Goal: Task Accomplishment & Management: Complete application form

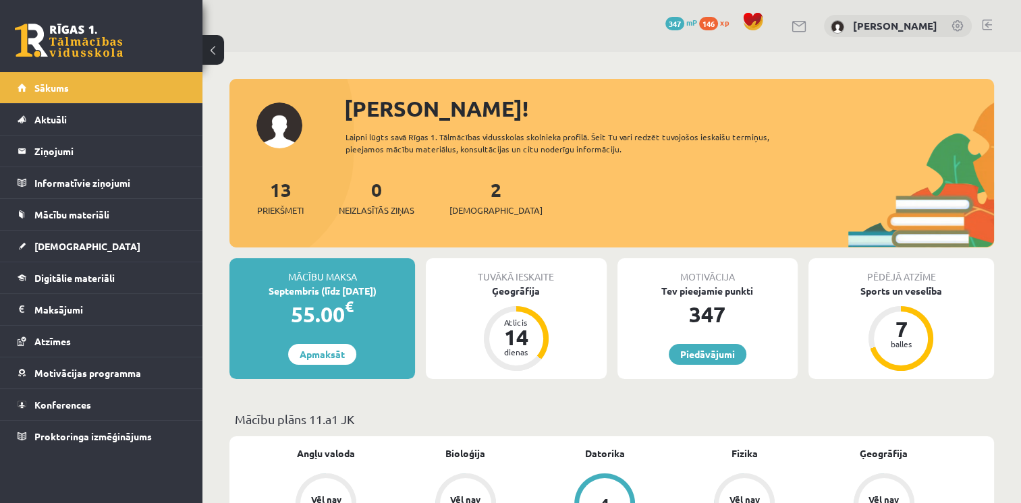
click at [470, 196] on link "2 Ieskaites" at bounding box center [495, 197] width 93 height 40
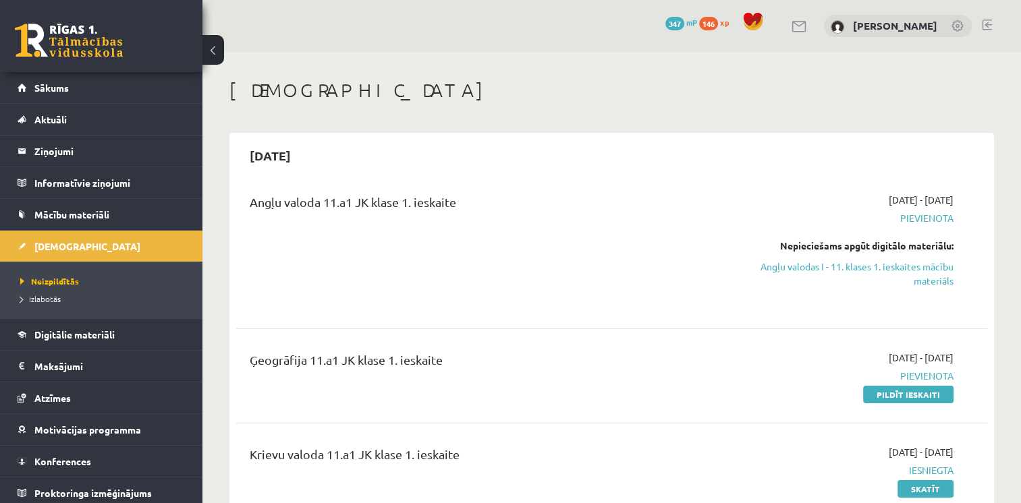
scroll to position [202, 0]
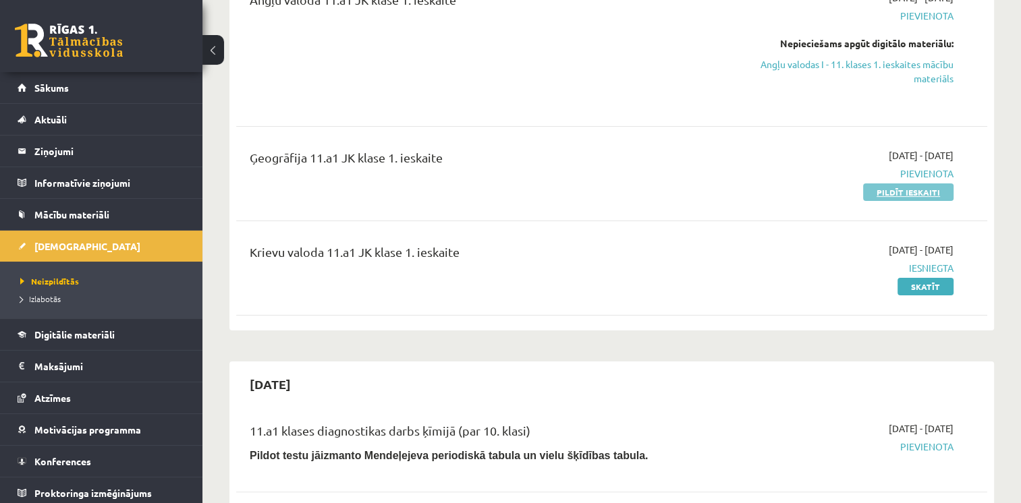
click at [904, 192] on link "Pildīt ieskaiti" at bounding box center [908, 193] width 90 height 18
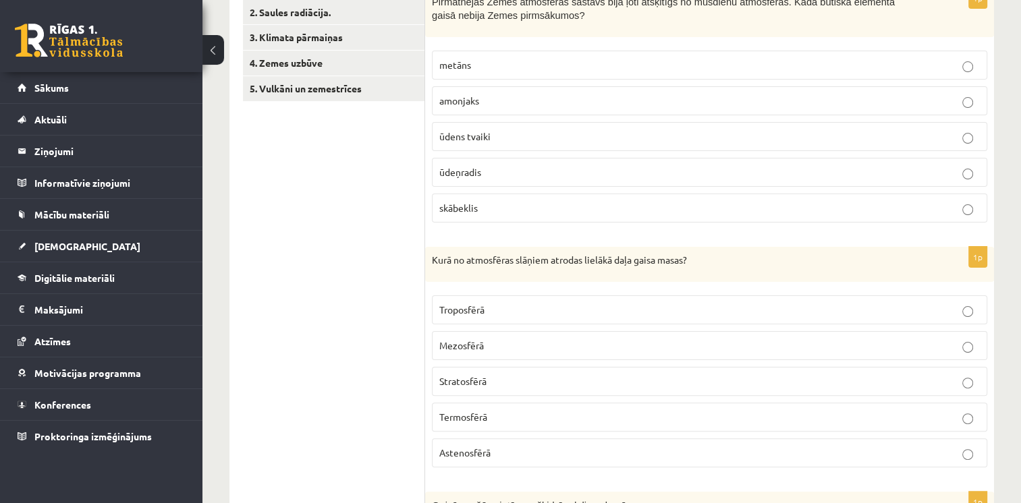
scroll to position [200, 0]
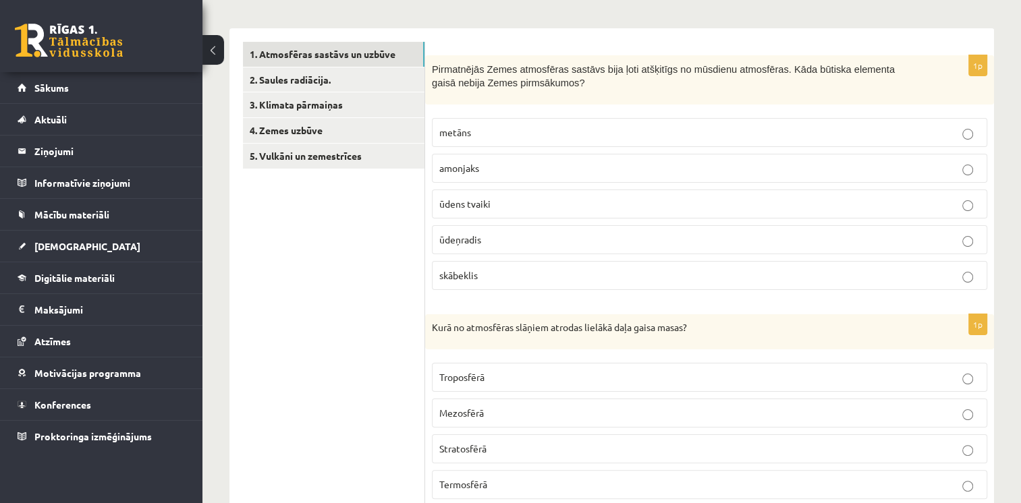
click at [494, 272] on p "skābeklis" at bounding box center [709, 276] width 541 height 14
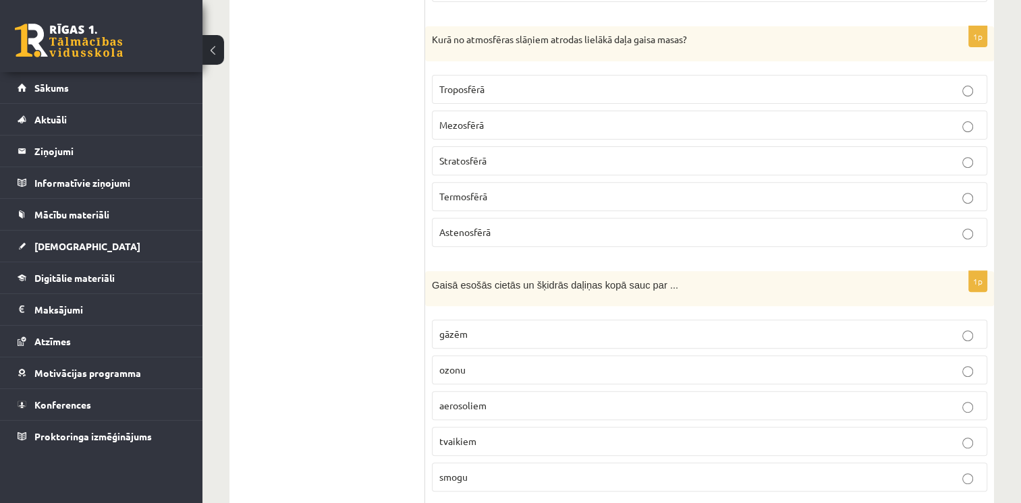
scroll to position [497, 0]
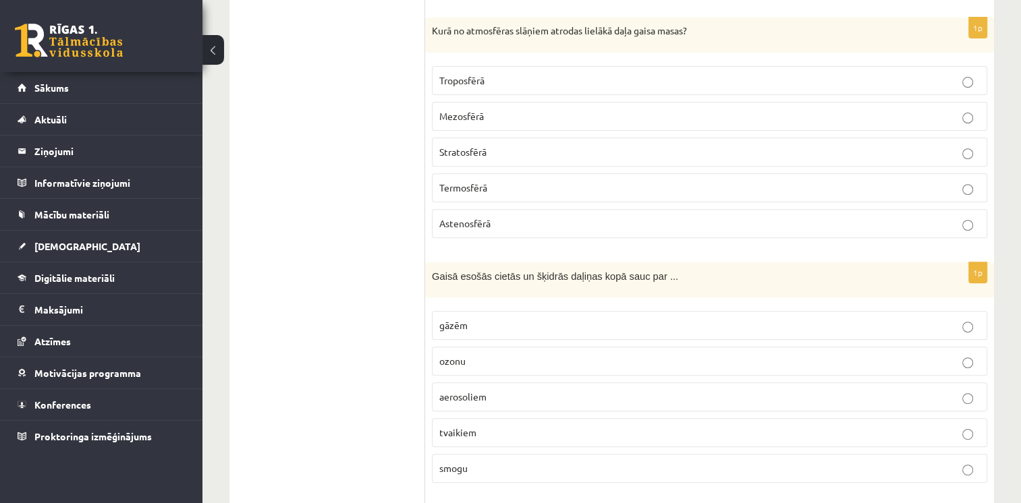
click at [582, 82] on p "Troposfērā" at bounding box center [709, 81] width 541 height 14
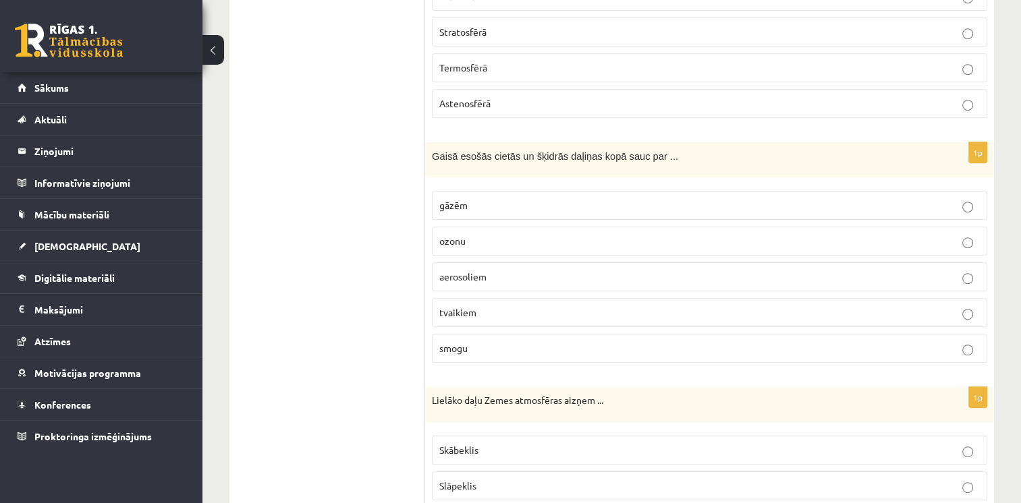
scroll to position [632, 0]
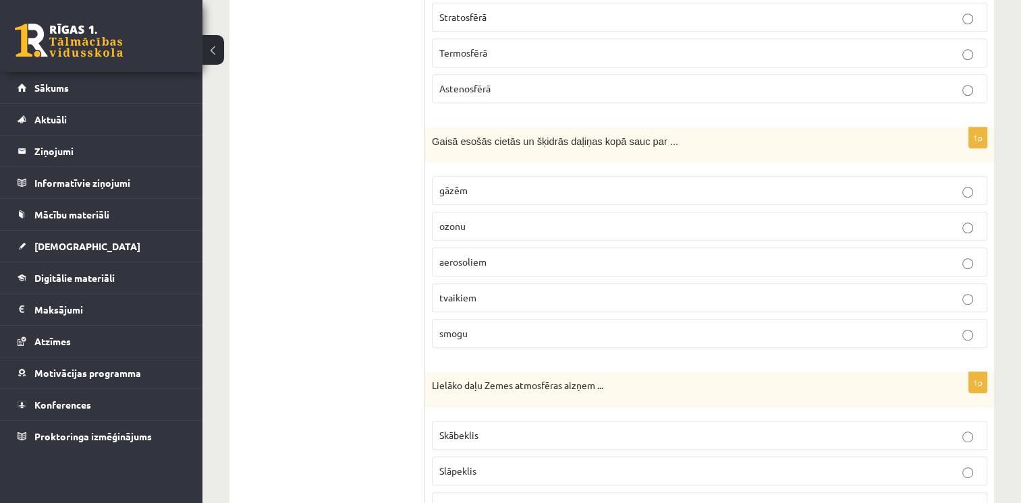
click at [526, 260] on p "aerosoliem" at bounding box center [709, 262] width 541 height 14
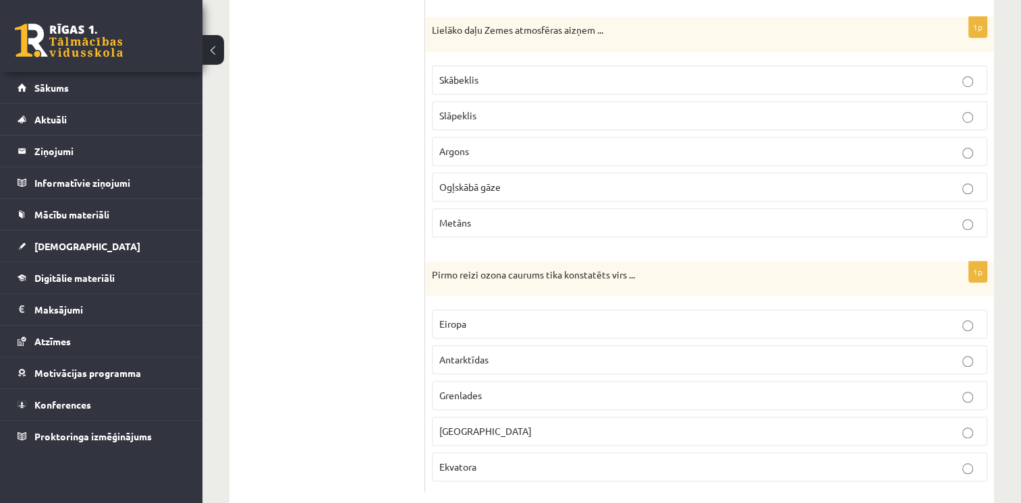
scroll to position [997, 0]
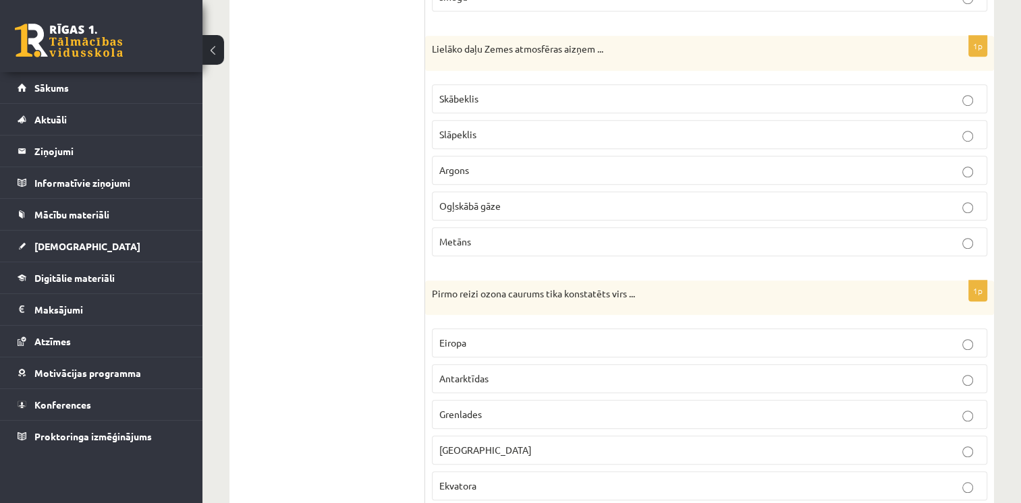
click at [463, 128] on span "Slāpeklis" at bounding box center [457, 134] width 37 height 12
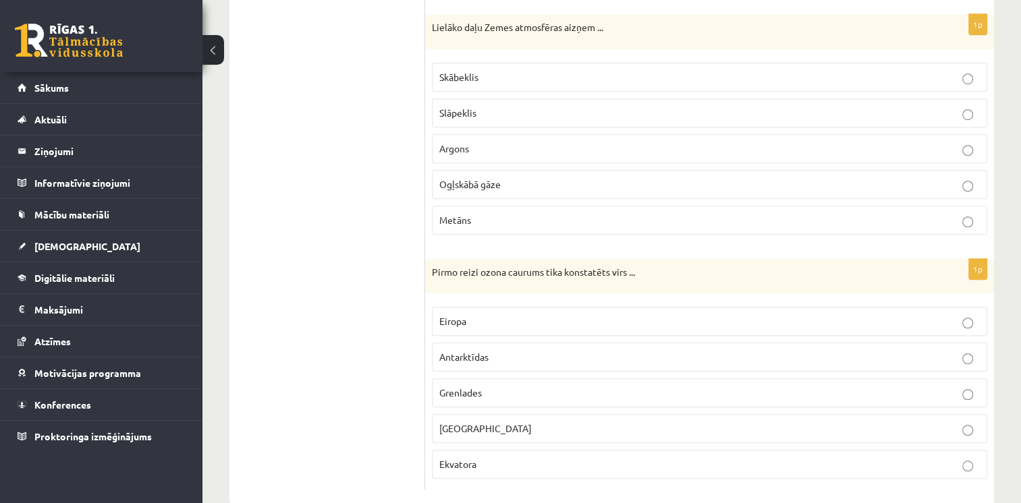
scroll to position [1010, 0]
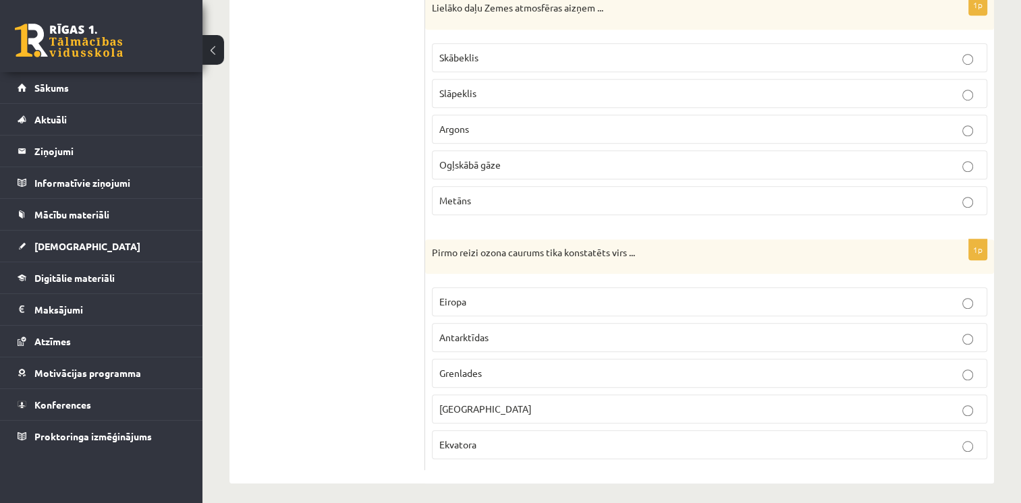
click at [561, 331] on p "Antarktīdas" at bounding box center [709, 338] width 541 height 14
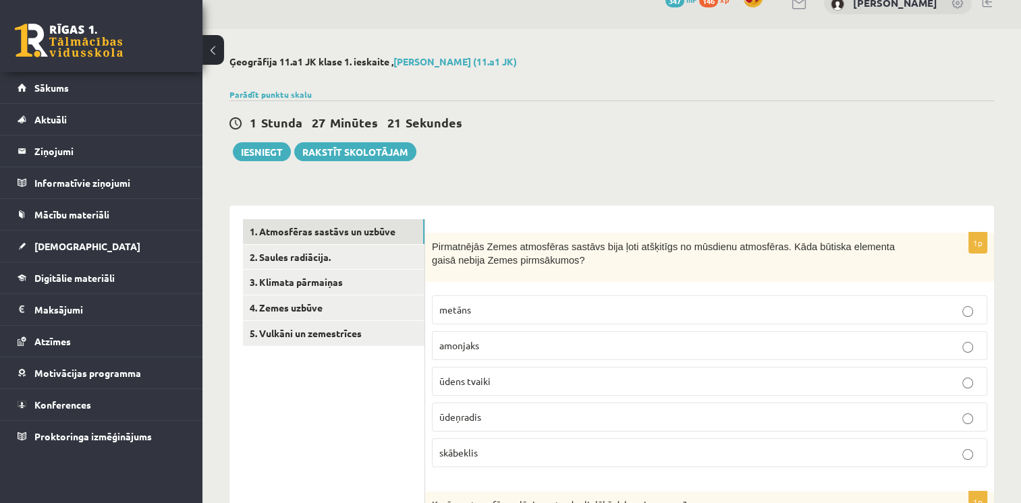
scroll to position [0, 0]
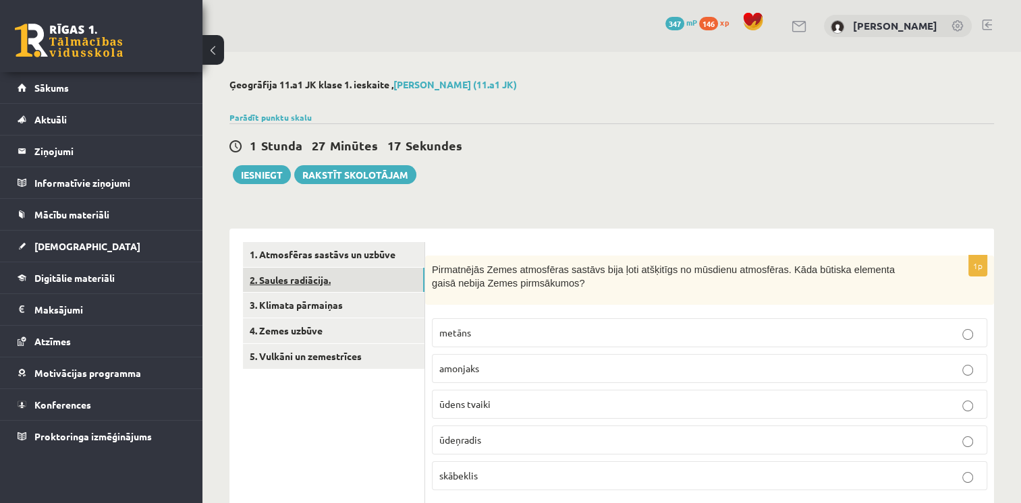
click at [335, 279] on link "2. Saules radiācija." at bounding box center [334, 280] width 182 height 25
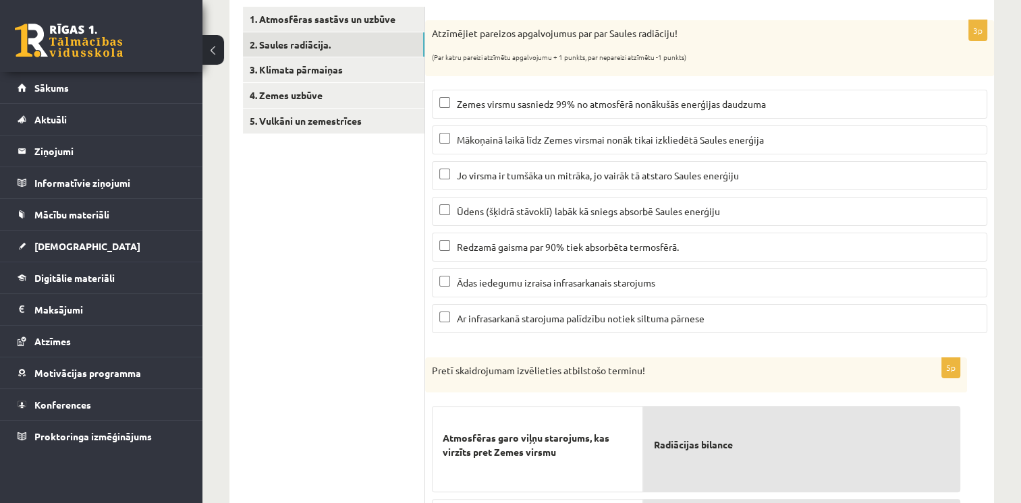
scroll to position [168, 0]
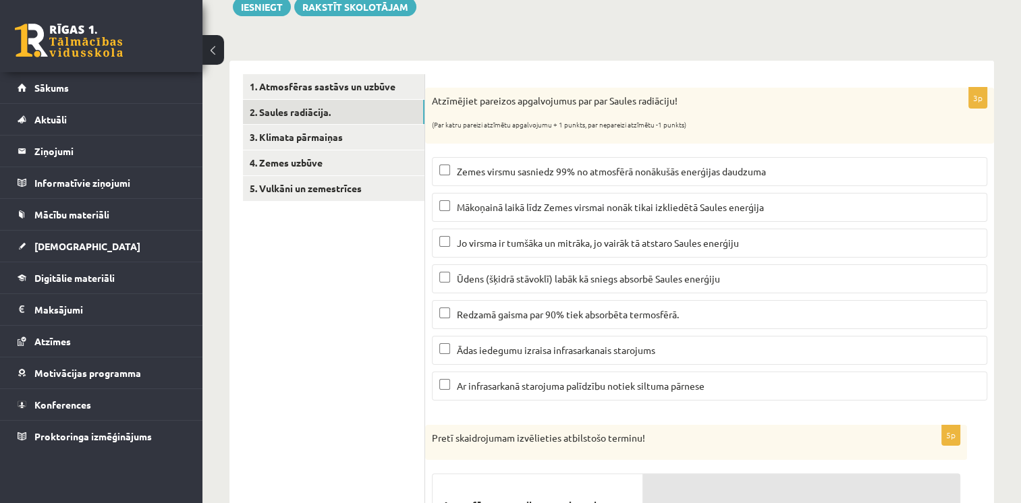
click at [574, 210] on span "Mākoņainā laikā līdz Zemes virsmai nonāk tikai izkliedētā Saules enerģija" at bounding box center [610, 207] width 307 height 12
click at [652, 238] on span "Jo virsma ir tumšāka un mitrāka, jo vairāk tā atstaro Saules enerģiju" at bounding box center [598, 243] width 282 height 12
click at [505, 282] on span "Ūdens (šķidrā stāvoklī) labāk kā sniegs absorbē Saules enerģiju" at bounding box center [588, 279] width 263 height 12
click at [551, 317] on span "Redzamā gaisma par 90% tiek absorbēta termosfērā." at bounding box center [568, 314] width 222 height 12
click at [548, 355] on p "Ādas iedegumu izraisa infrasarkanais starojums" at bounding box center [709, 350] width 541 height 14
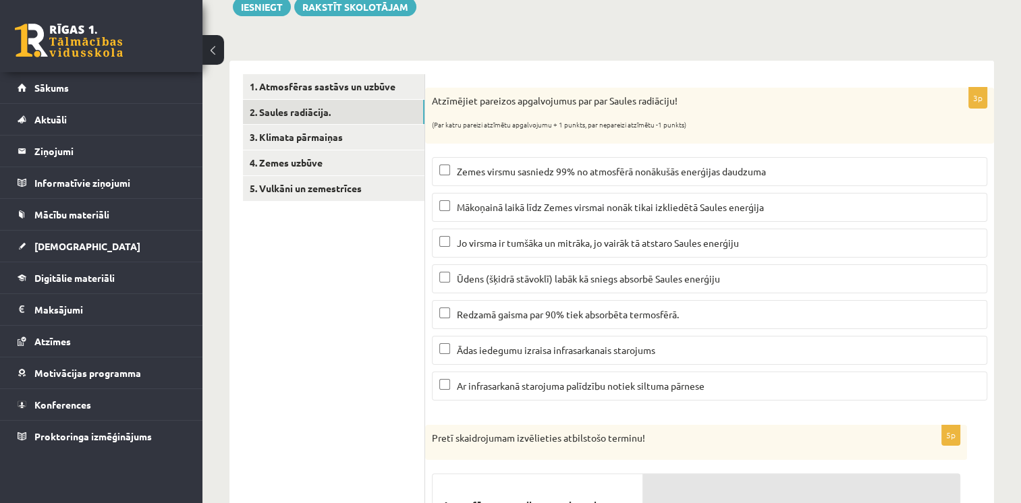
click at [544, 382] on span "Ar infrasarkanā starojuma palīdzību notiek siltuma pārnese" at bounding box center [581, 386] width 248 height 12
click at [678, 238] on span "Jo virsma ir tumšāka un mitrāka, jo vairāk tā atstaro Saules enerģiju" at bounding box center [598, 243] width 282 height 12
click at [568, 320] on p "Redzamā gaisma par 90% tiek absorbēta termosfērā." at bounding box center [709, 315] width 541 height 14
click at [611, 350] on span "Ādas iedegumu izraisa infrasarkanais starojums" at bounding box center [556, 350] width 198 height 12
click at [635, 350] on span "Ādas iedegumu izraisa infrasarkanais starojums" at bounding box center [556, 350] width 198 height 12
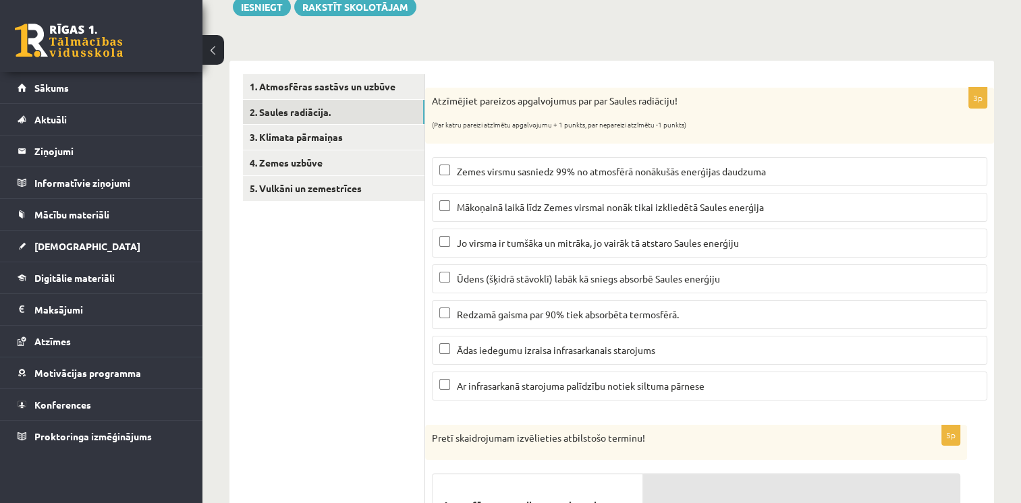
click at [627, 344] on span "Ādas iedegumu izraisa infrasarkanais starojums" at bounding box center [556, 350] width 198 height 12
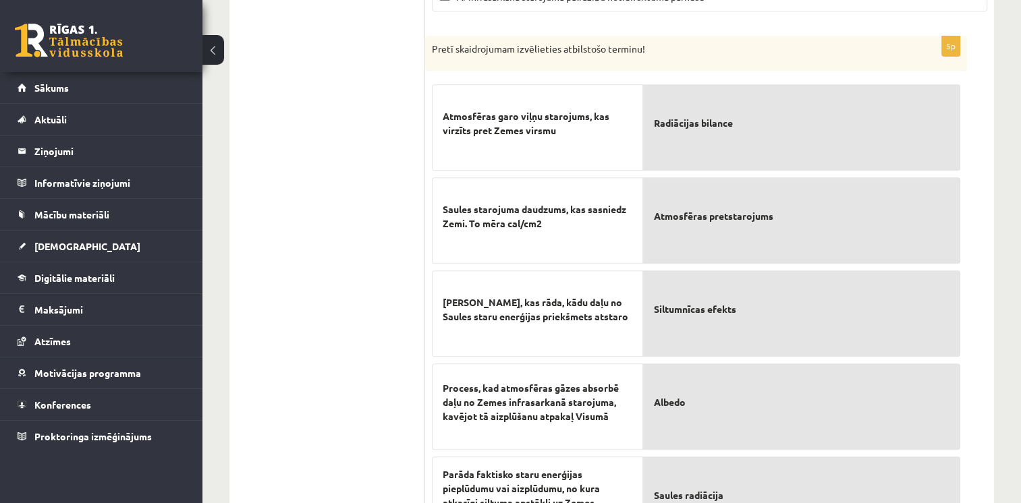
scroll to position [600, 0]
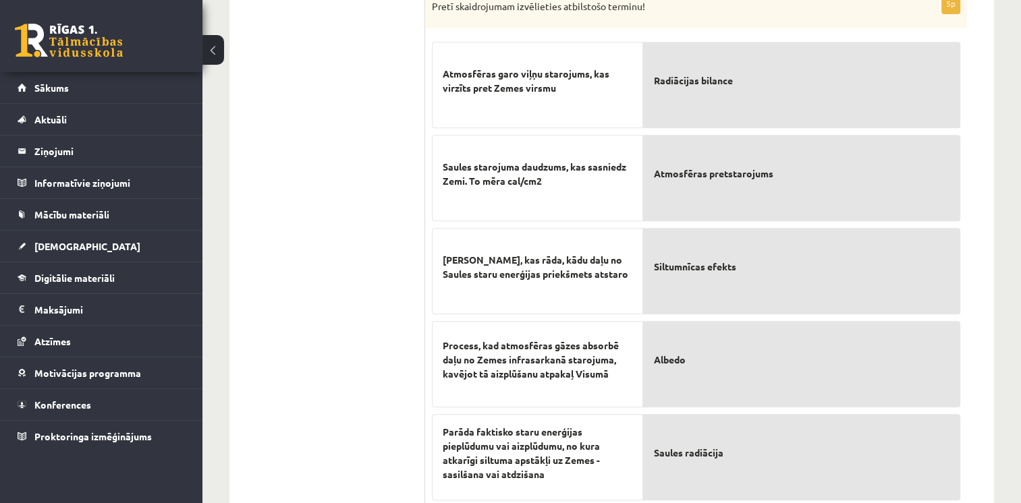
click at [381, 184] on ul "1. Atmosfēras sastāvs un uzbūve 2. Saules radiācija. 3. Klimata pārmaiņas 4. Ze…" at bounding box center [334, 74] width 182 height 865
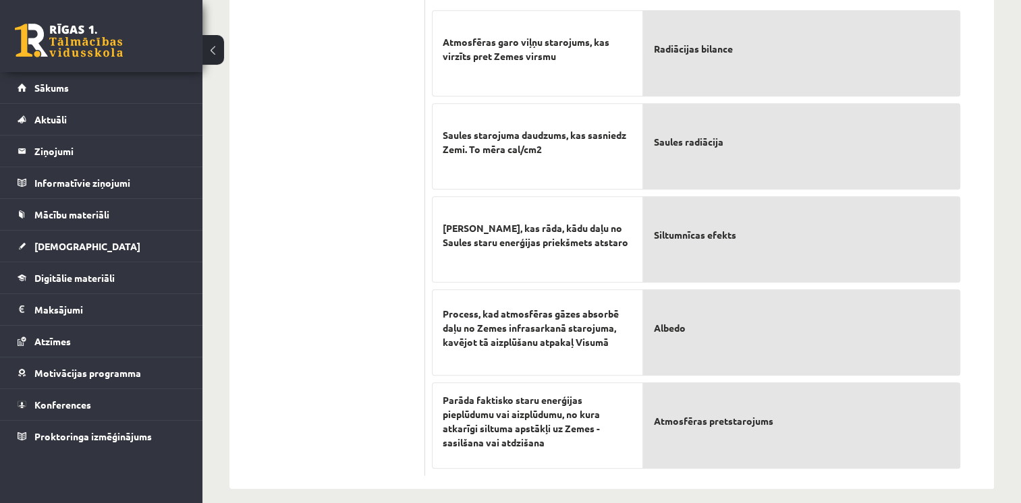
scroll to position [640, 0]
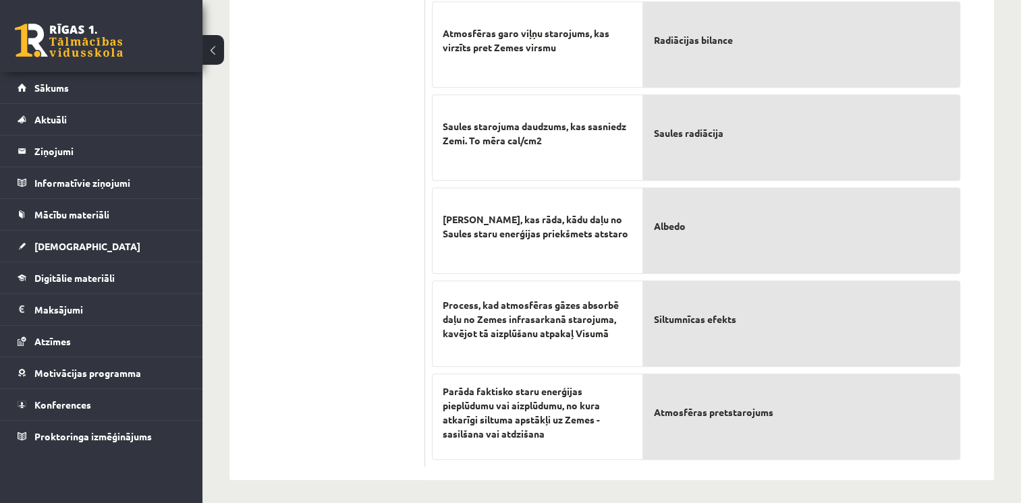
click at [425, 219] on div "5p Pretī skaidrojumam izvēlieties atbilstošo terminu! Atmosfēras garo viļņu sta…" at bounding box center [696, 210] width 542 height 514
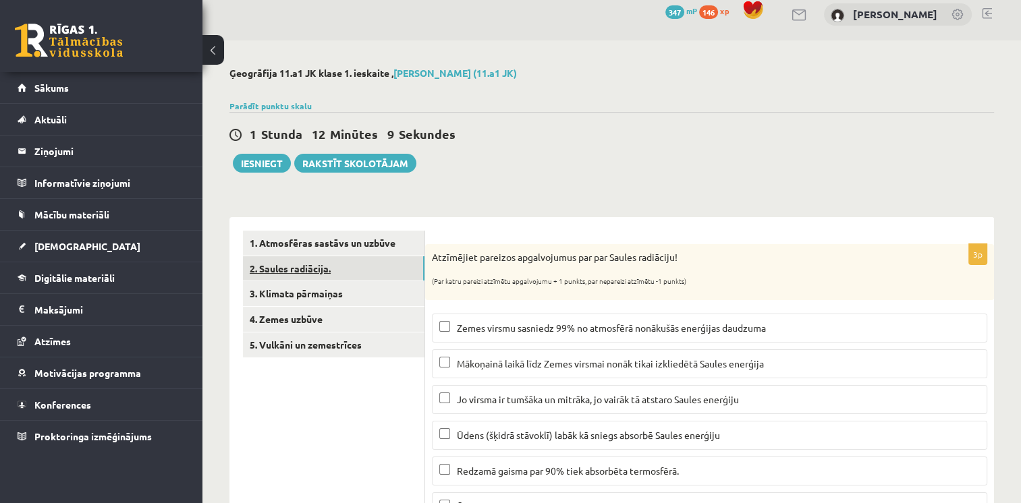
scroll to position [0, 0]
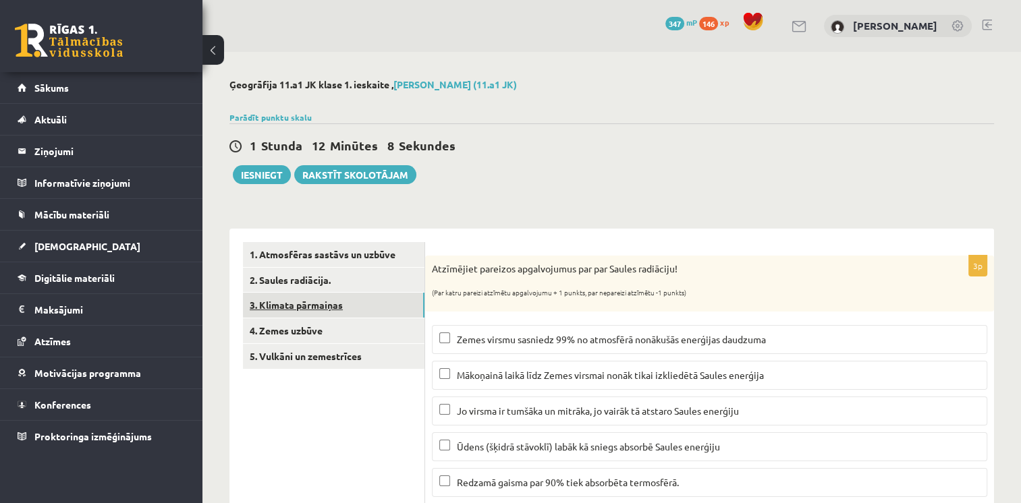
click at [376, 307] on link "3. Klimata pārmaiņas" at bounding box center [334, 305] width 182 height 25
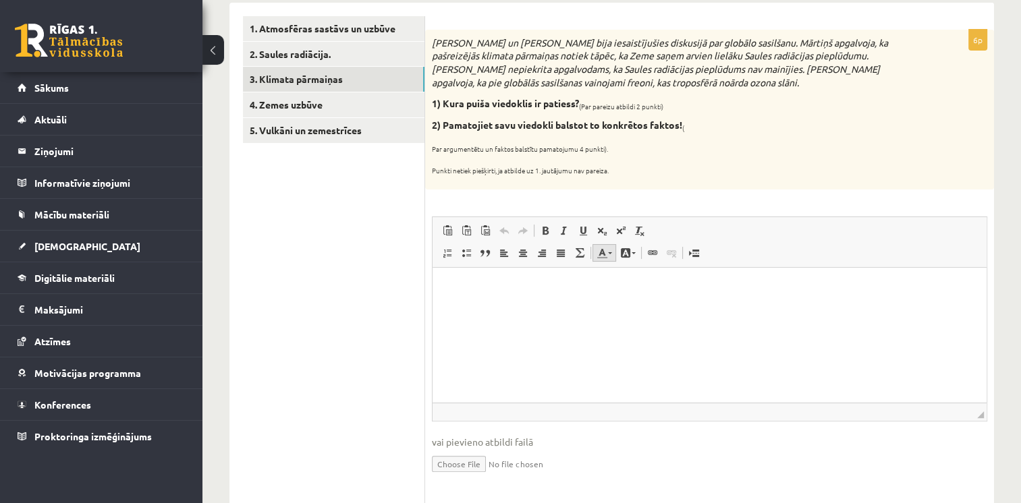
scroll to position [202, 0]
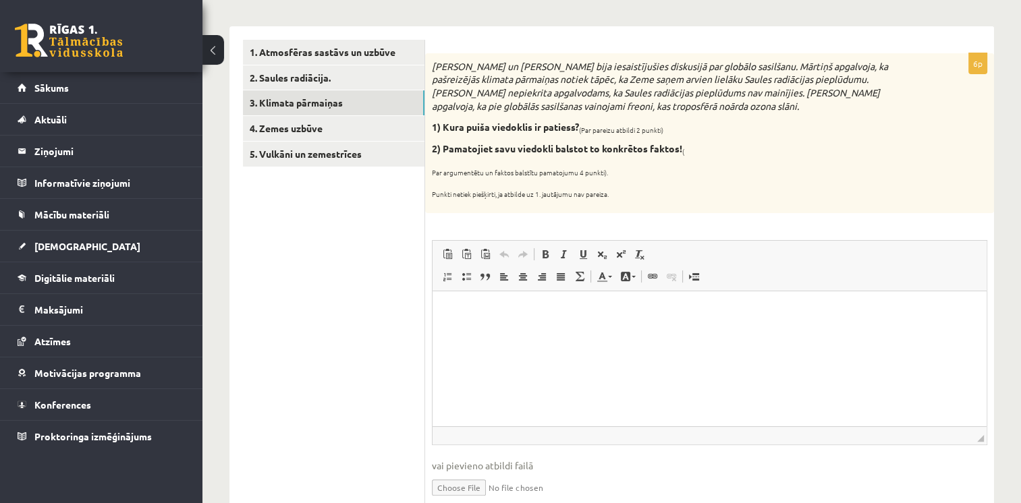
click at [557, 319] on html at bounding box center [710, 311] width 554 height 41
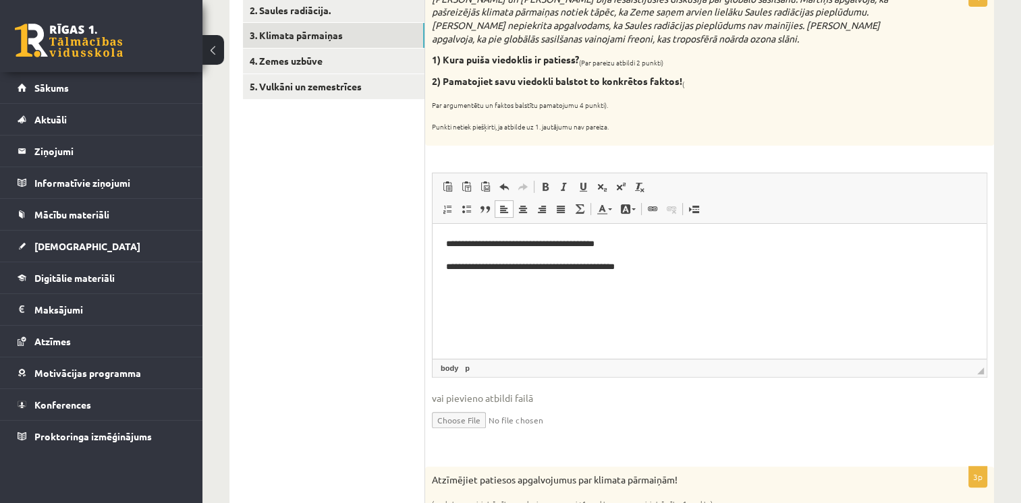
scroll to position [337, 0]
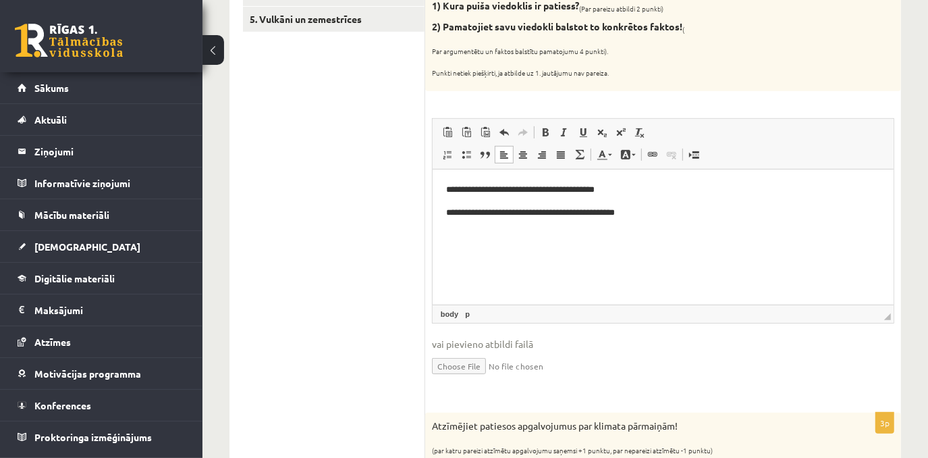
drag, startPoint x: 1030, startPoint y: 1, endPoint x: 385, endPoint y: 204, distance: 676.8
click at [385, 204] on ul "1. Atmosfēras sastāvs un uzbūve 2. Saules radiācija. 3. Klimata pārmaiņas 4. Ze…" at bounding box center [334, 303] width 182 height 796
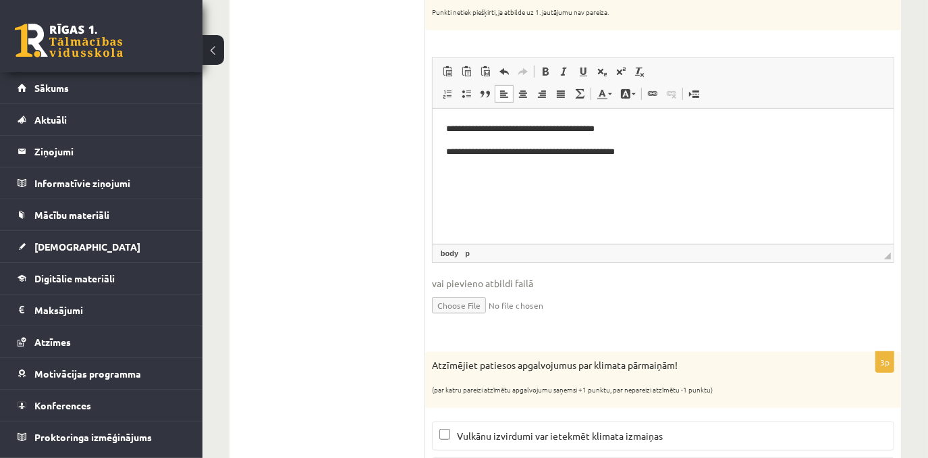
scroll to position [399, 0]
click at [662, 159] on html "**********" at bounding box center [662, 140] width 461 height 64
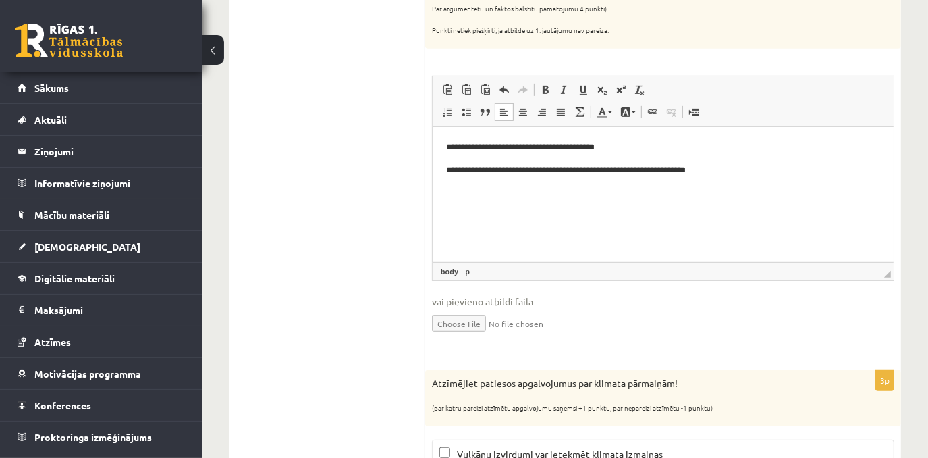
scroll to position [372, 0]
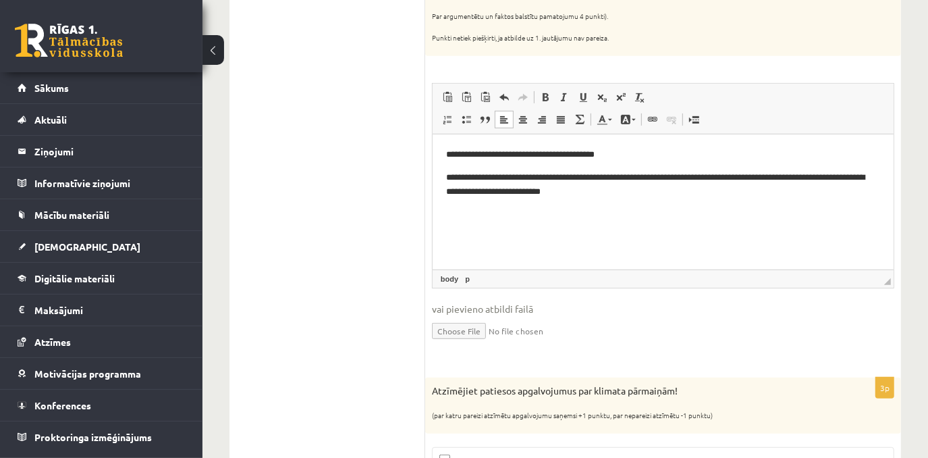
click at [620, 194] on p "**********" at bounding box center [662, 185] width 435 height 28
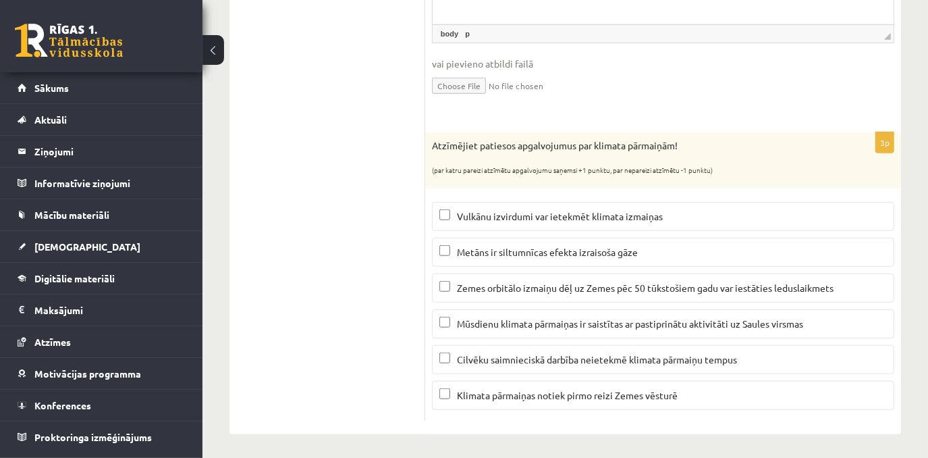
click at [549, 210] on span "Vulkānu izvirdumi var ietekmēt klimata izmaiņas" at bounding box center [560, 216] width 206 height 12
click at [540, 241] on label "Metāns ir siltumnīcas efekta izraisoša gāze" at bounding box center [663, 252] width 462 height 29
click at [568, 285] on span "Zemes orbitālo izmaiņu dēļ uz Zemes pēc 50 tūkstošiem gadu var iestāties ledusl…" at bounding box center [645, 287] width 377 height 12
click at [565, 288] on span "Zemes orbitālo izmaiņu dēļ uz Zemes pēc 50 tūkstošiem gadu var iestāties ledusl…" at bounding box center [645, 287] width 377 height 12
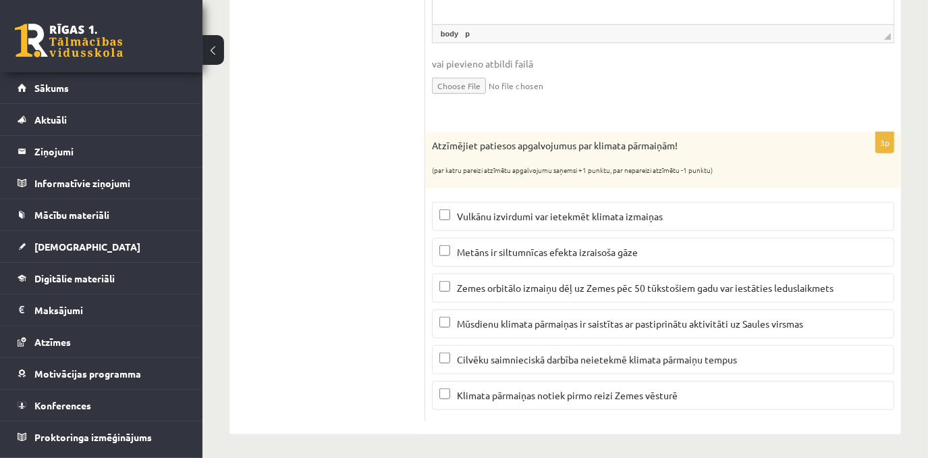
click at [531, 286] on span "Zemes orbitālo izmaiņu dēļ uz Zemes pēc 50 tūkstošiem gadu var iestāties ledusl…" at bounding box center [645, 287] width 377 height 12
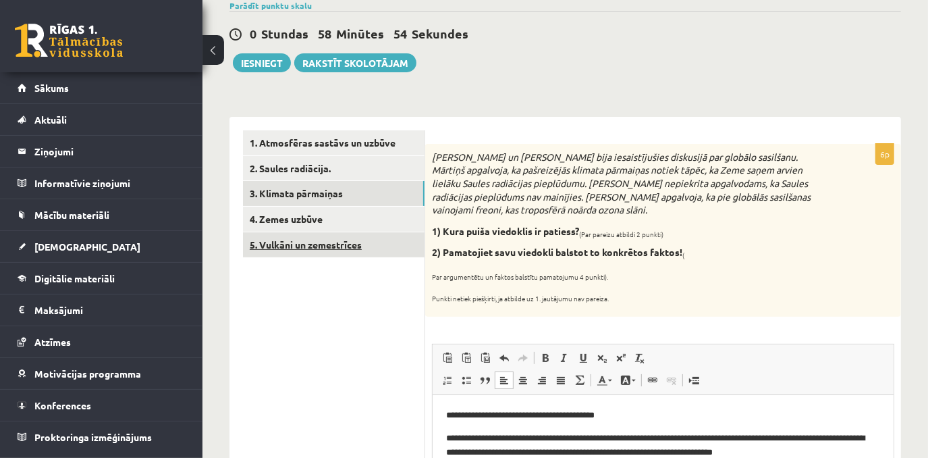
scroll to position [184, 0]
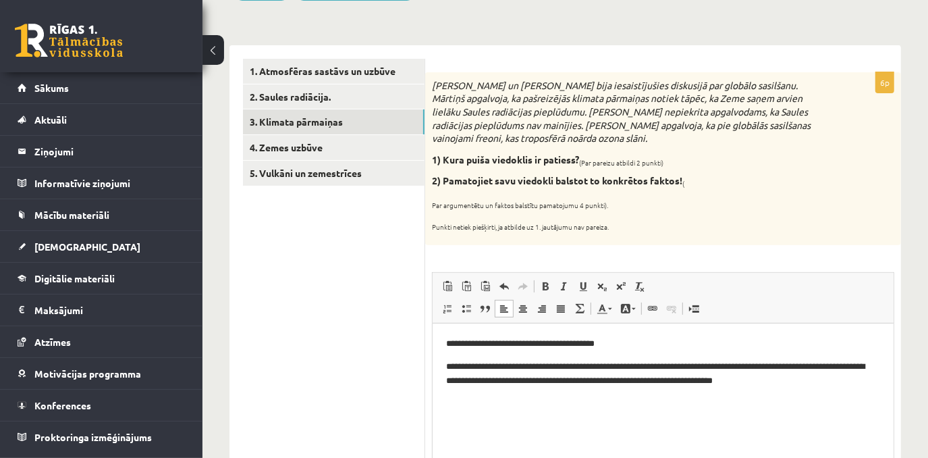
click at [346, 237] on ul "1. Atmosfēras sastāvs un uzbūve 2. Saules radiācija. 3. Klimata pārmaiņas 4. Ze…" at bounding box center [334, 457] width 182 height 796
click at [287, 145] on link "4. Zemes uzbūve" at bounding box center [334, 147] width 182 height 25
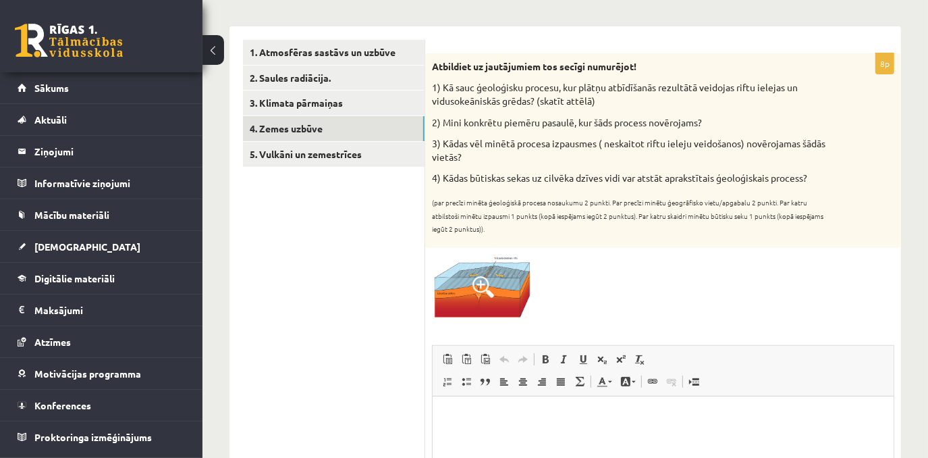
scroll to position [210, 0]
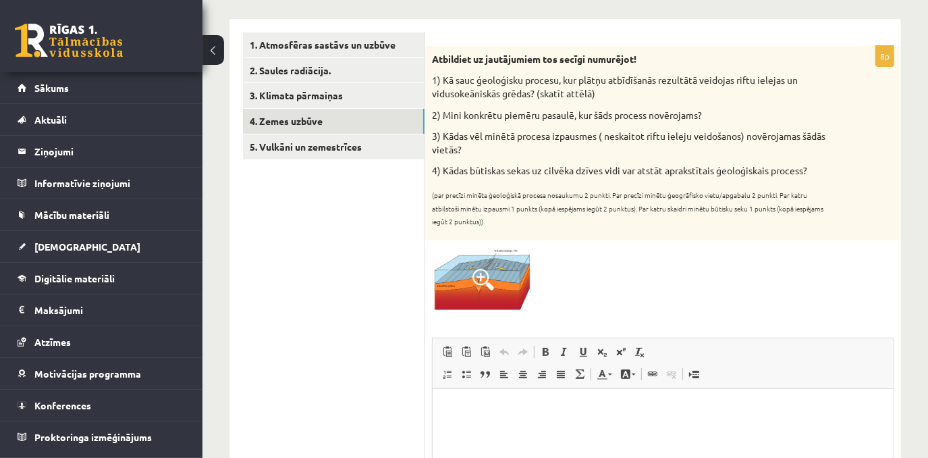
click at [516, 118] on p "2) Mini konkrētu piemēru pasaulē, kur šāds process novērojams?" at bounding box center [629, 115] width 395 height 13
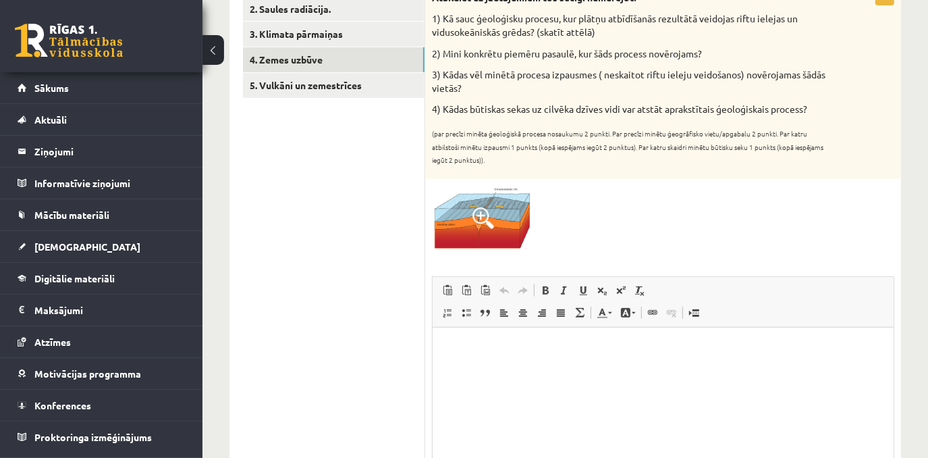
scroll to position [394, 0]
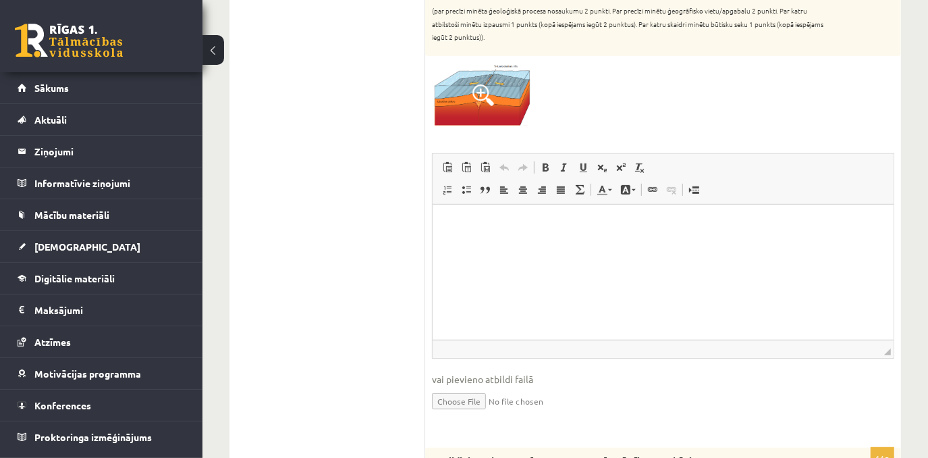
click at [483, 238] on html at bounding box center [662, 224] width 461 height 41
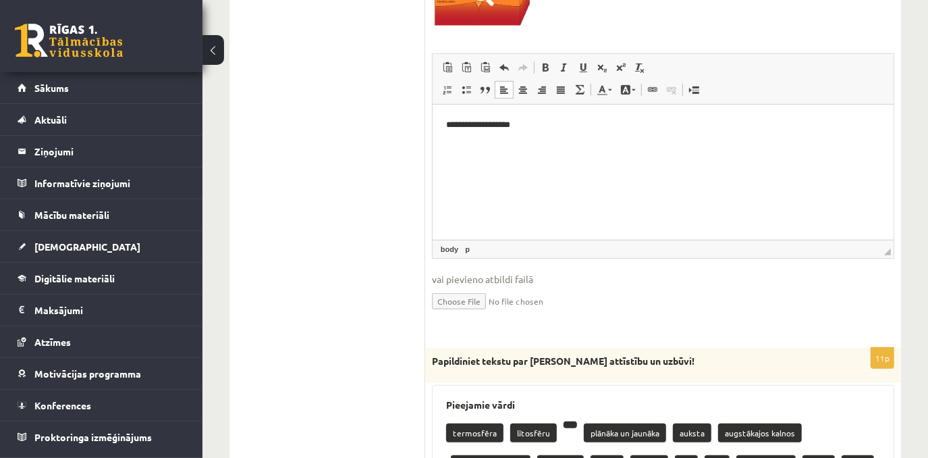
scroll to position [516, 0]
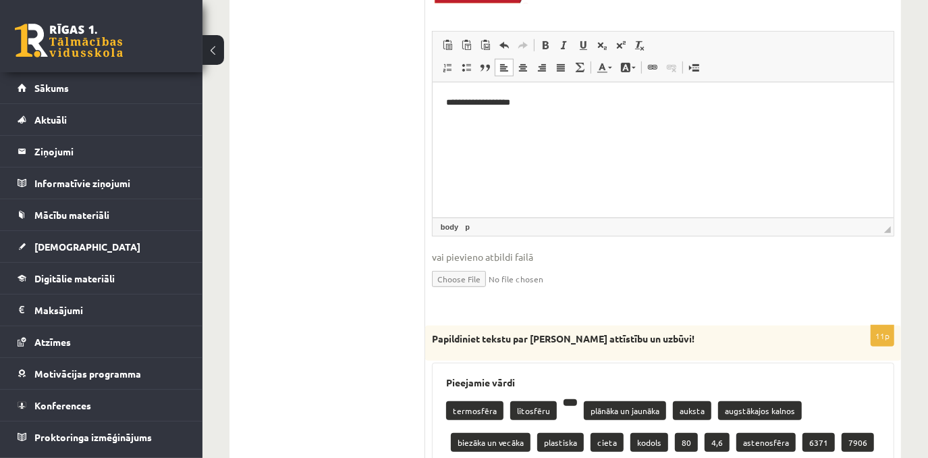
click at [453, 128] on p "Bagātinātā teksta redaktors, wiswyg-editor-user-answer-47363925132040" at bounding box center [662, 125] width 434 height 14
click at [446, 119] on p "Bagātinātā teksta redaktors, wiswyg-editor-user-answer-47363925132040" at bounding box center [662, 125] width 434 height 14
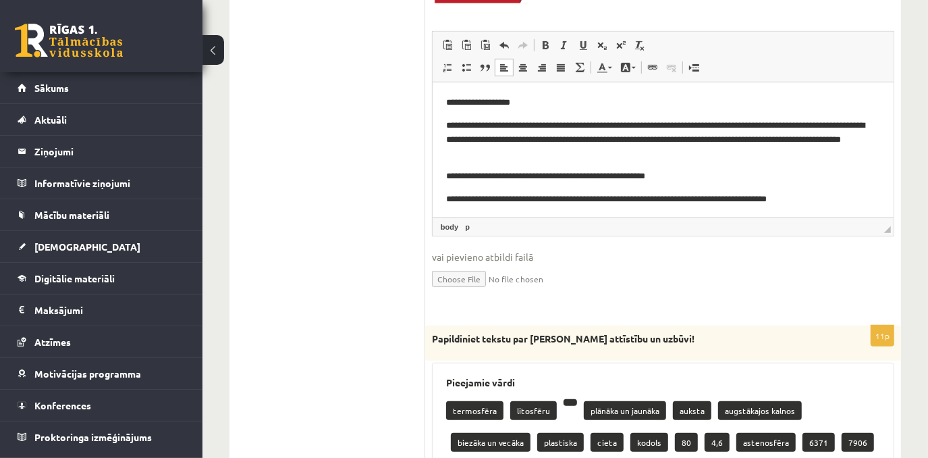
click at [540, 209] on html "**********" at bounding box center [662, 151] width 461 height 138
click at [808, 197] on p "**********" at bounding box center [657, 199] width 425 height 14
click at [799, 203] on p "**********" at bounding box center [657, 199] width 425 height 14
click at [805, 200] on p "**********" at bounding box center [657, 199] width 425 height 14
click at [810, 202] on p "**********" at bounding box center [657, 199] width 425 height 14
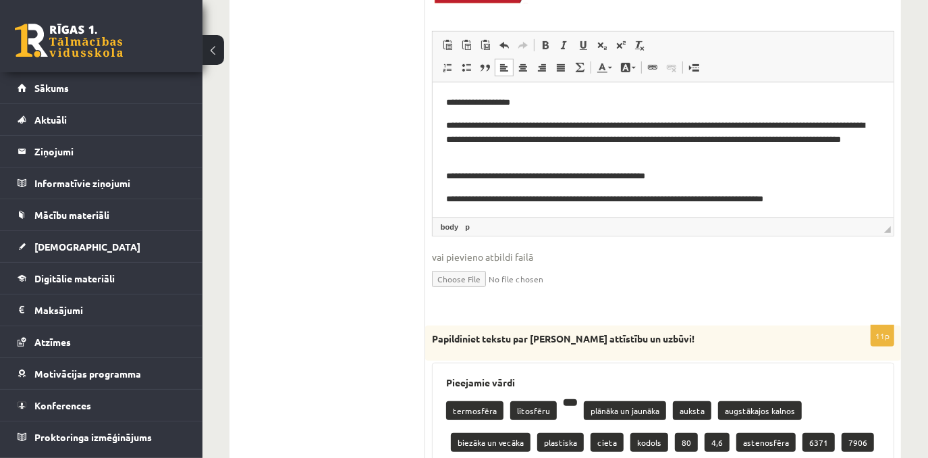
click at [808, 203] on p "**********" at bounding box center [657, 199] width 425 height 14
click at [829, 198] on p "**********" at bounding box center [657, 199] width 425 height 14
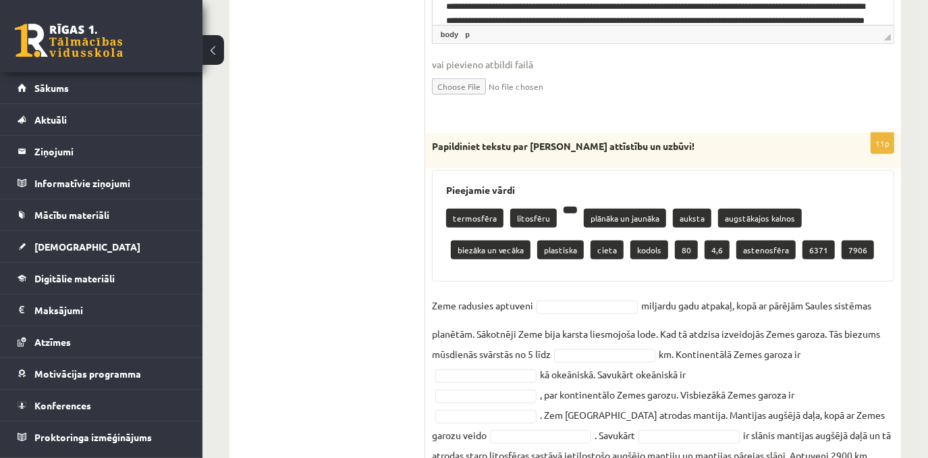
scroll to position [823, 0]
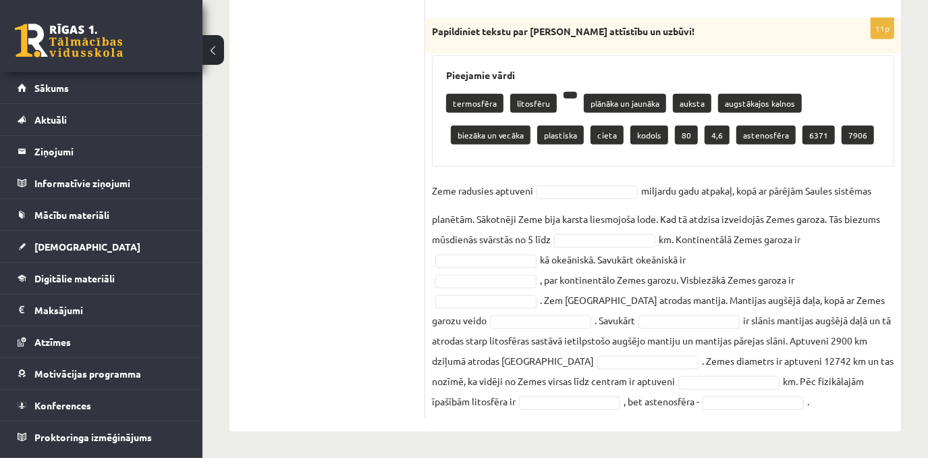
drag, startPoint x: 383, startPoint y: 113, endPoint x: 397, endPoint y: 107, distance: 15.4
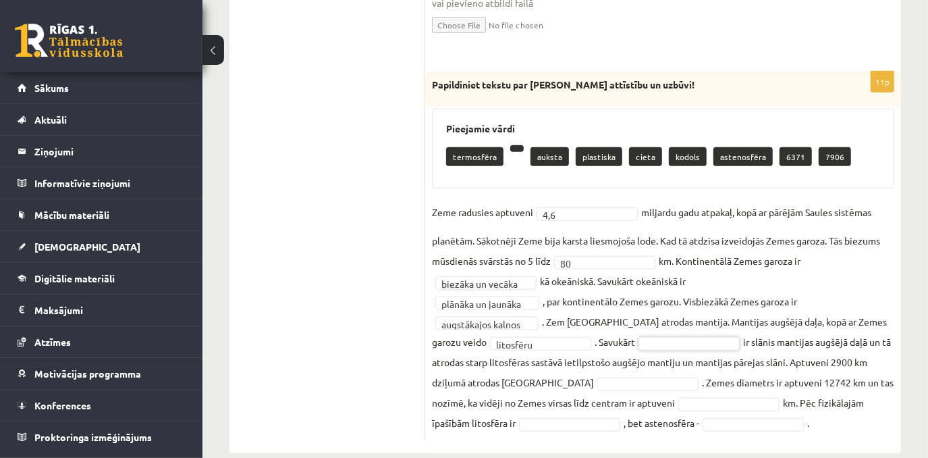
scroll to position [792, 0]
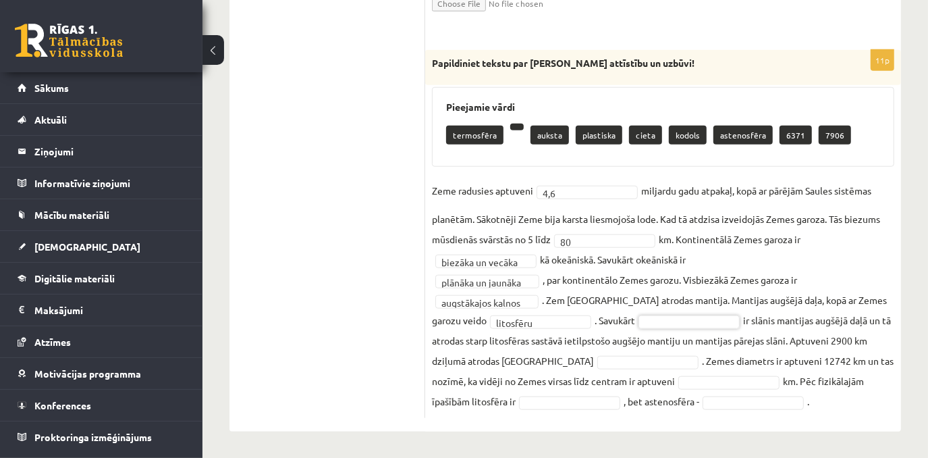
click at [814, 288] on fieldset "**********" at bounding box center [663, 295] width 462 height 231
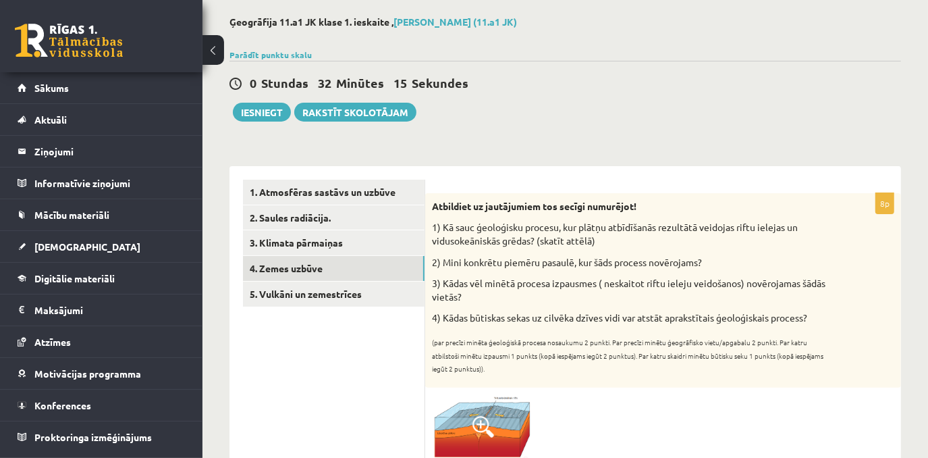
scroll to position [55, 0]
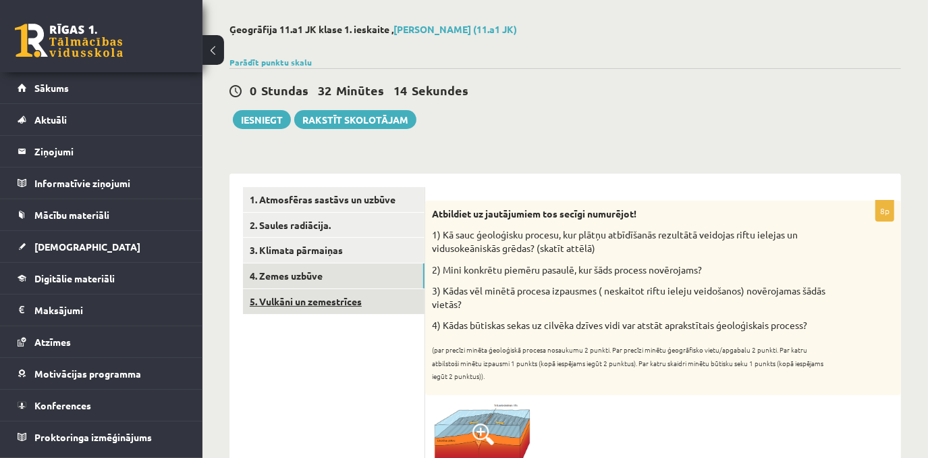
click at [368, 303] on link "5. Vulkāni un zemestrīces" at bounding box center [334, 301] width 182 height 25
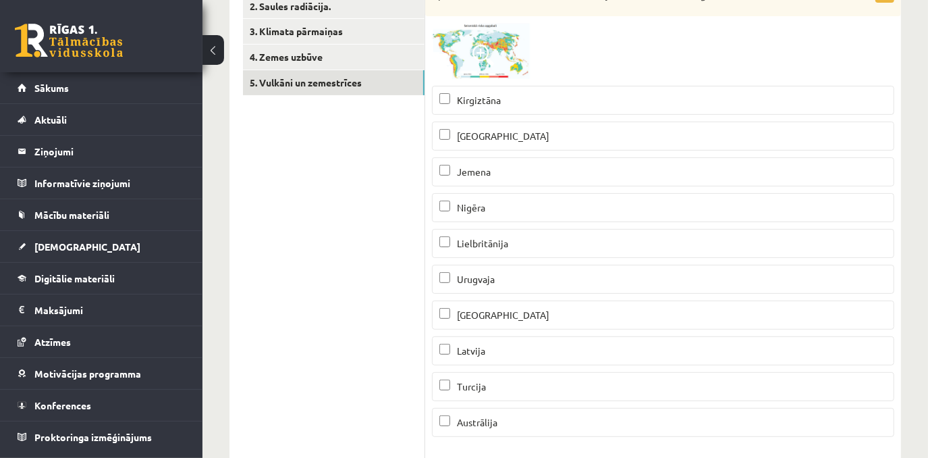
scroll to position [245, 0]
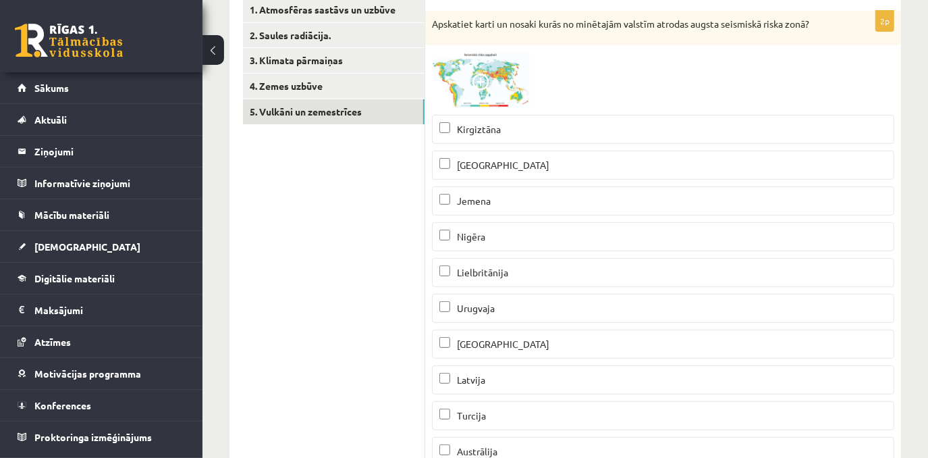
click at [485, 84] on span at bounding box center [483, 85] width 22 height 22
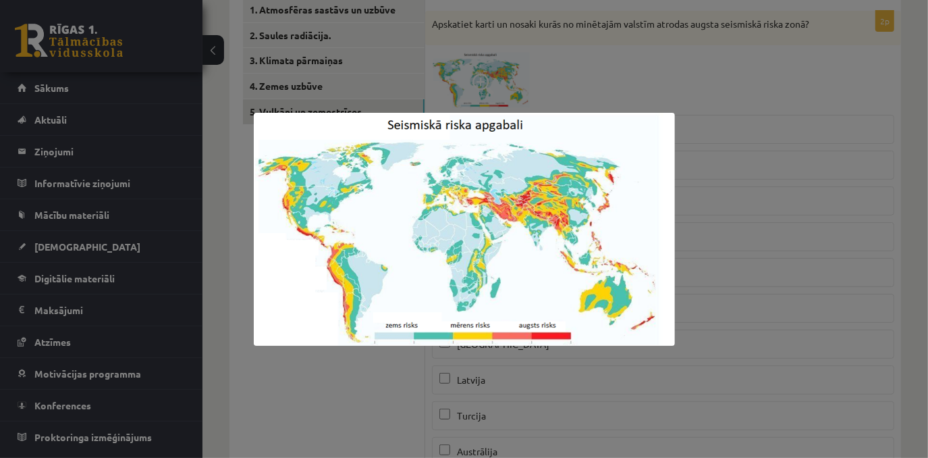
click at [795, 178] on div at bounding box center [464, 229] width 928 height 458
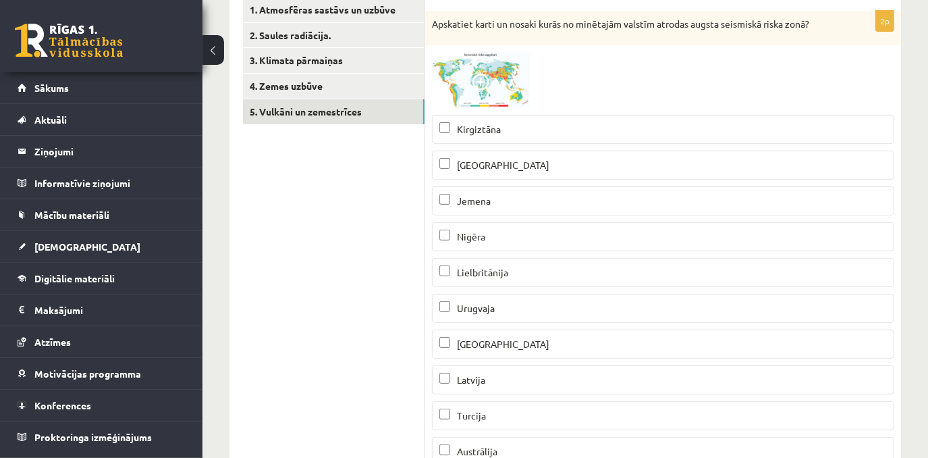
click at [477, 414] on span "Turcija" at bounding box center [471, 415] width 29 height 12
click at [480, 71] on img at bounding box center [482, 80] width 101 height 56
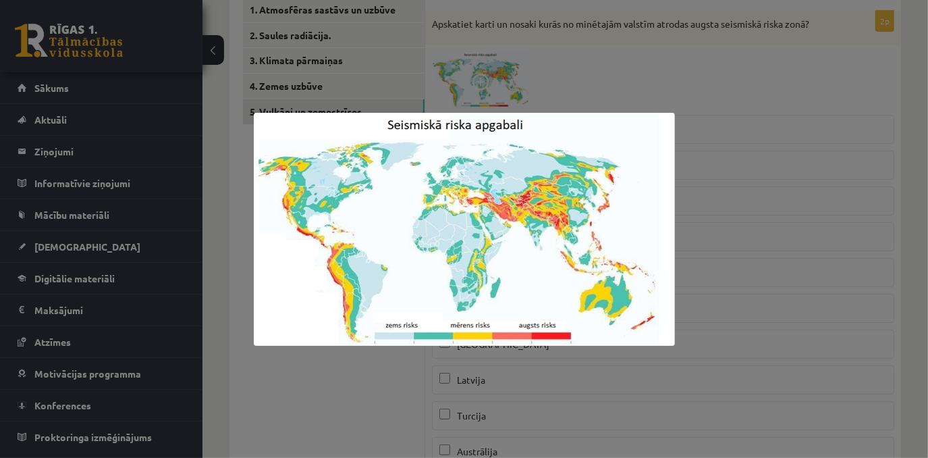
click at [808, 86] on div at bounding box center [464, 229] width 928 height 458
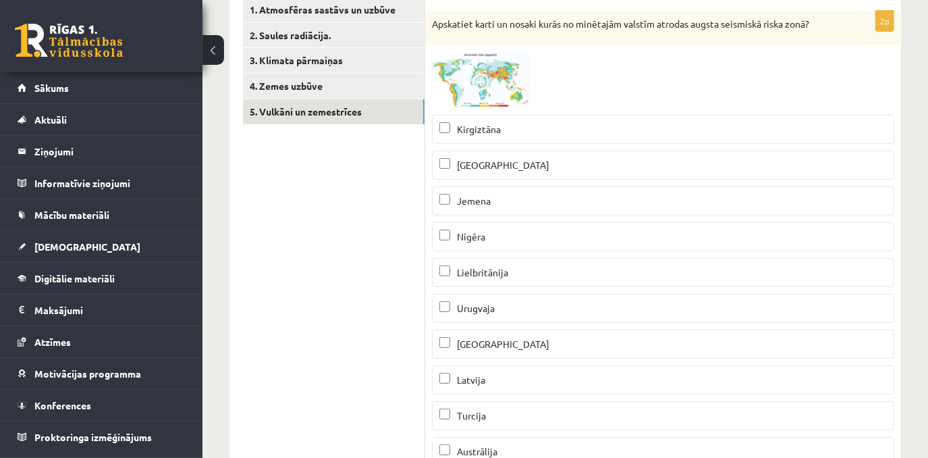
click at [541, 133] on p "Kirgiztāna" at bounding box center [662, 129] width 447 height 14
click at [495, 200] on p "Jemena" at bounding box center [662, 201] width 447 height 14
click at [483, 329] on label "Peru" at bounding box center [663, 343] width 462 height 29
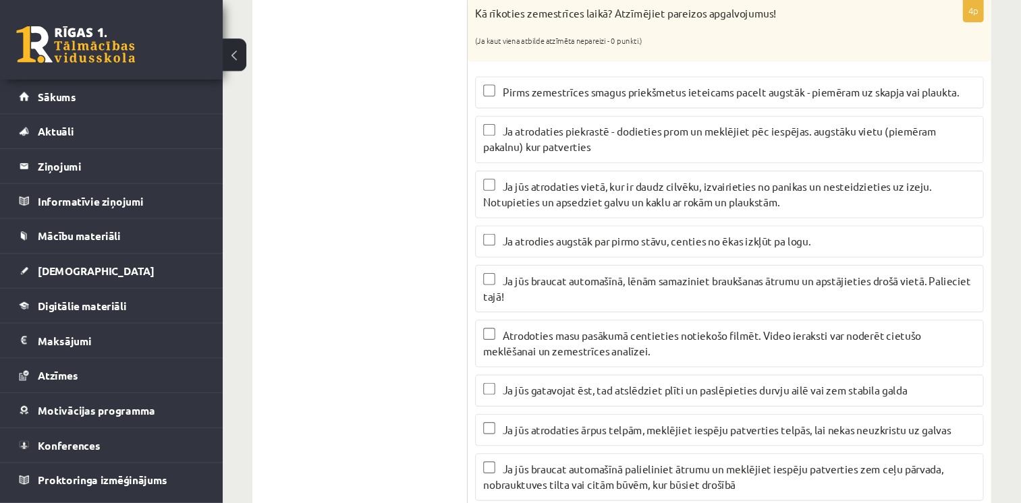
scroll to position [736, 0]
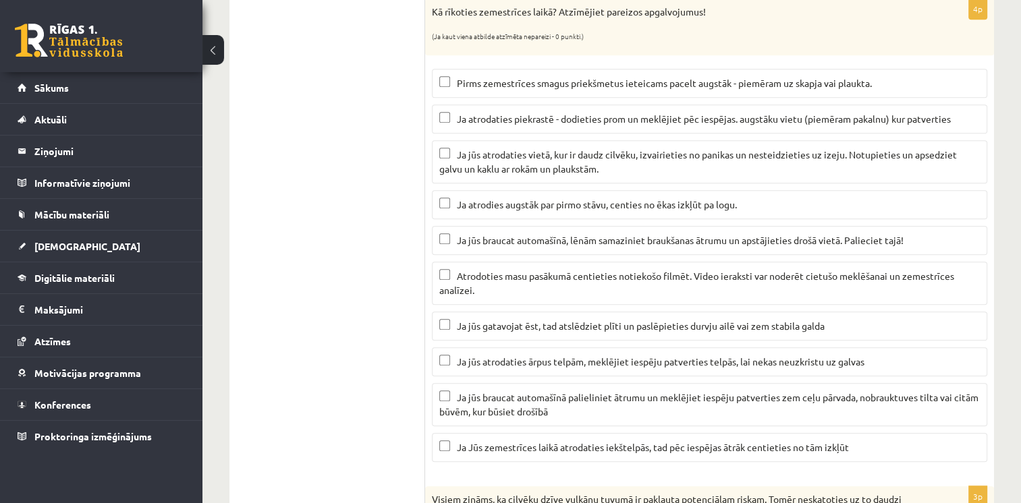
drag, startPoint x: 912, startPoint y: 1, endPoint x: 282, endPoint y: 258, distance: 680.9
click at [282, 258] on ul "1. Atmosfēras sastāvs un uzbūve 2. Saules radiācija. 3. Klimata pārmaiņas 4. Ze…" at bounding box center [334, 365] width 182 height 1719
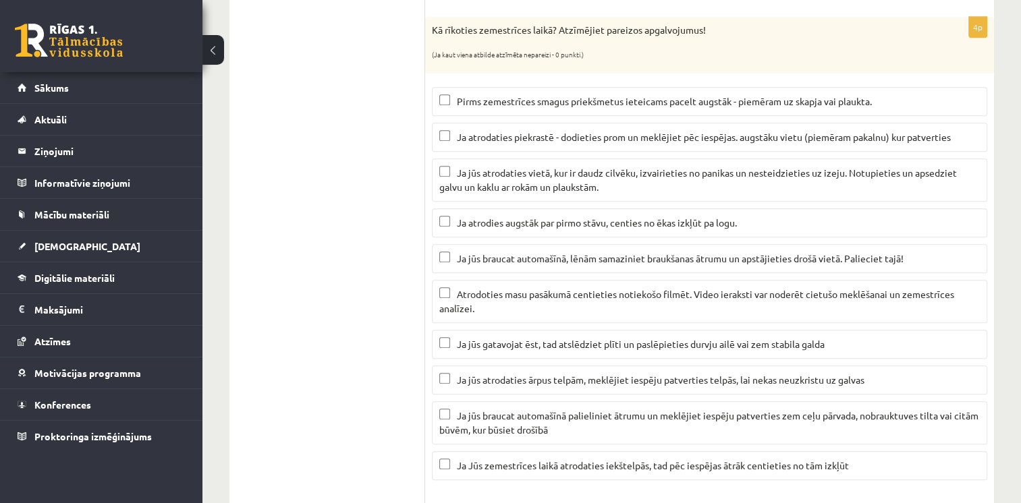
scroll to position [709, 0]
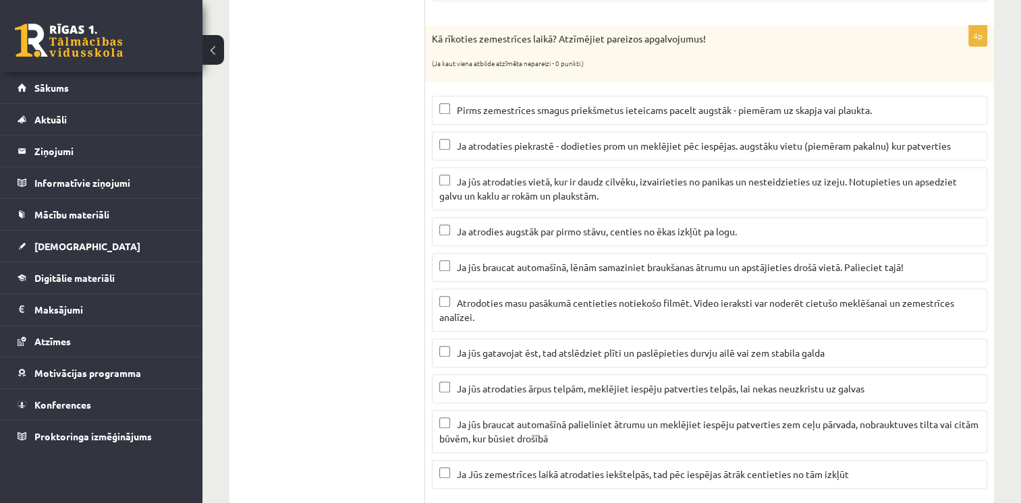
click at [539, 148] on p "Ja atrodaties piekrastē - dodieties prom un meklējiet pēc iespējas. augstāku vi…" at bounding box center [709, 146] width 541 height 14
click at [530, 147] on p "Ja atrodaties piekrastē - dodieties prom un meklējiet pēc iespējas. augstāku vi…" at bounding box center [709, 146] width 541 height 14
click at [701, 143] on span "Ja atrodaties piekrastē - dodieties prom un meklējiet pēc iespējas. augstāku vi…" at bounding box center [704, 146] width 494 height 12
click at [565, 109] on span "Pirms zemestrīces smagus priekšmetus ieteicams pacelt augstāk - piemēram uz ska…" at bounding box center [664, 110] width 415 height 12
click at [537, 190] on span "Ja jūs atrodaties vietā, kur ir daudz cilvēku, izvairieties no panikas un neste…" at bounding box center [698, 188] width 518 height 26
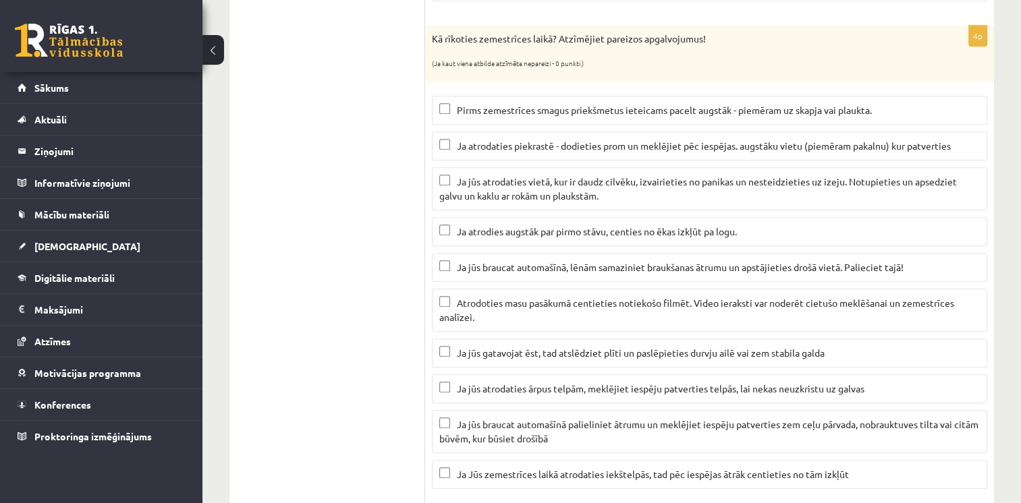
click at [546, 238] on label "Ja atrodies augstāk par pirmo stāvu, centies no ēkas izkļūt pa logu." at bounding box center [709, 231] width 555 height 29
click at [516, 227] on span "Ja atrodies augstāk par pirmo stāvu, centies no ēkas izkļūt pa logu." at bounding box center [597, 231] width 280 height 12
click at [538, 104] on span "Pirms zemestrīces smagus priekšmetus ieteicams pacelt augstāk - piemēram uz ska…" at bounding box center [664, 110] width 415 height 12
click at [526, 143] on span "Ja atrodaties piekrastē - dodieties prom un meklējiet pēc iespējas. augstāku vi…" at bounding box center [704, 146] width 494 height 12
click at [512, 179] on span "Ja jūs atrodaties vietā, kur ir daudz cilvēku, izvairieties no panikas un neste…" at bounding box center [698, 188] width 518 height 26
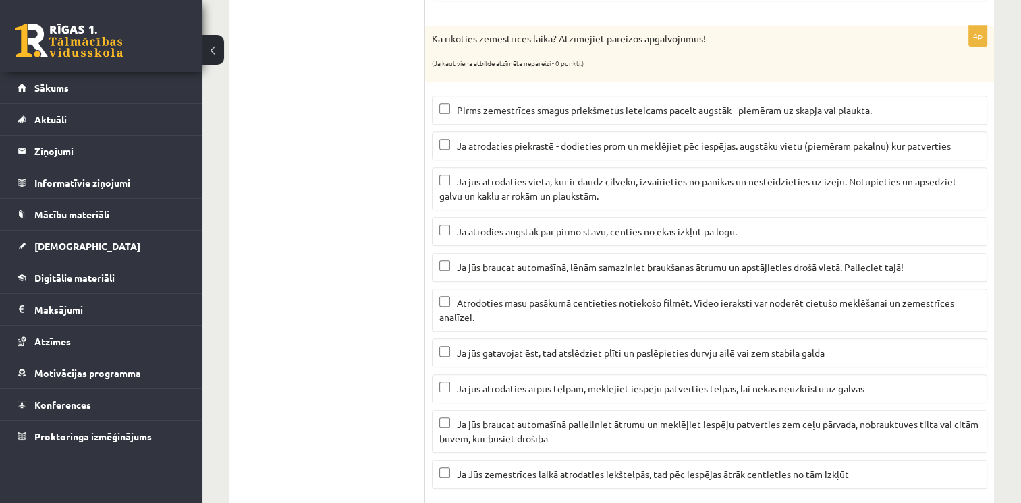
click at [640, 176] on span "Ja jūs atrodaties vietā, kur ir daudz cilvēku, izvairieties no panikas un neste…" at bounding box center [698, 188] width 518 height 26
click at [553, 263] on span "Ja jūs braucat automašīnā, lēnām samaziniet braukšanas ātrumu un apstājieties d…" at bounding box center [680, 267] width 447 height 12
click at [539, 358] on label "Ja jūs gatavojat ēst, tad atslēdziet plīti un paslēpieties durvju ailē vai zem …" at bounding box center [709, 353] width 555 height 29
click at [538, 347] on span "Ja jūs gatavojat ēst, tad atslēdziet plīti un paslēpieties durvju ailē vai zem …" at bounding box center [641, 353] width 368 height 12
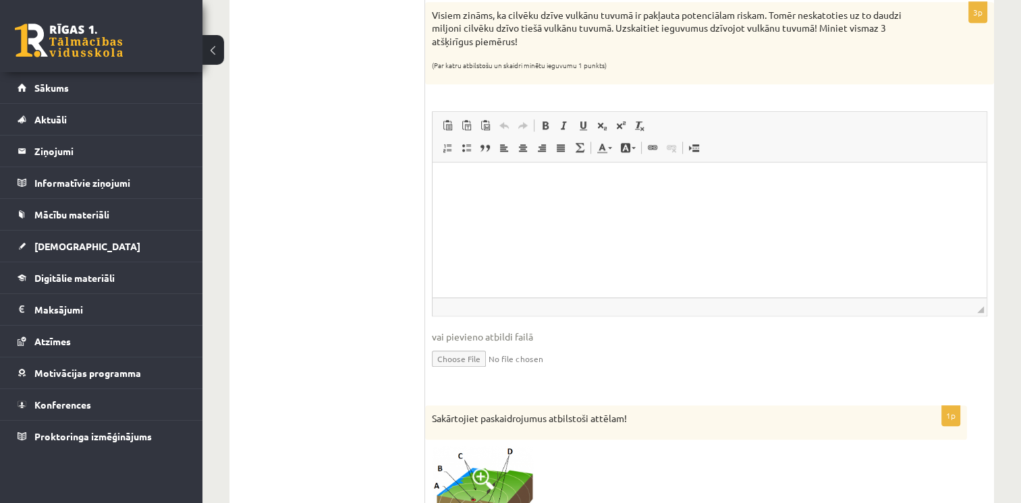
scroll to position [1222, 0]
click at [526, 181] on p "Bagātinātā teksta redaktors, wiswyg-editor-user-answer-47363887397940" at bounding box center [709, 181] width 527 height 14
drag, startPoint x: 938, startPoint y: 223, endPoint x: 1030, endPoint y: 115, distance: 141.7
click at [987, 161] on html "**********" at bounding box center [710, 181] width 554 height 41
click at [613, 184] on p "**********" at bounding box center [710, 181] width 528 height 14
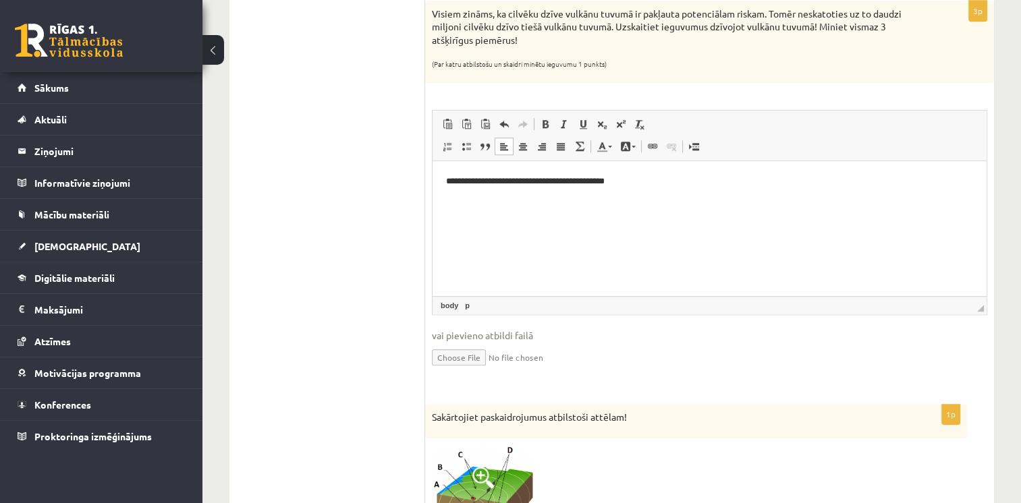
click at [642, 184] on p "**********" at bounding box center [710, 181] width 528 height 14
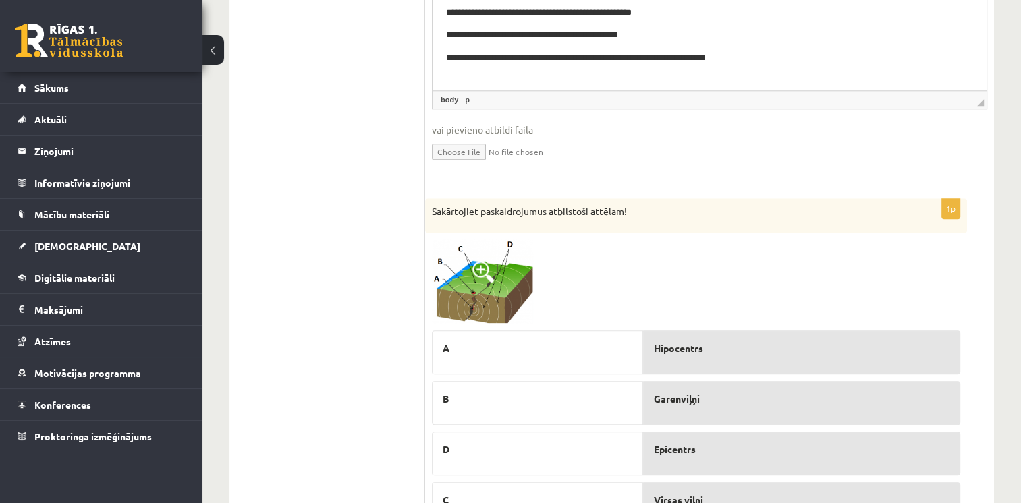
scroll to position [1492, 0]
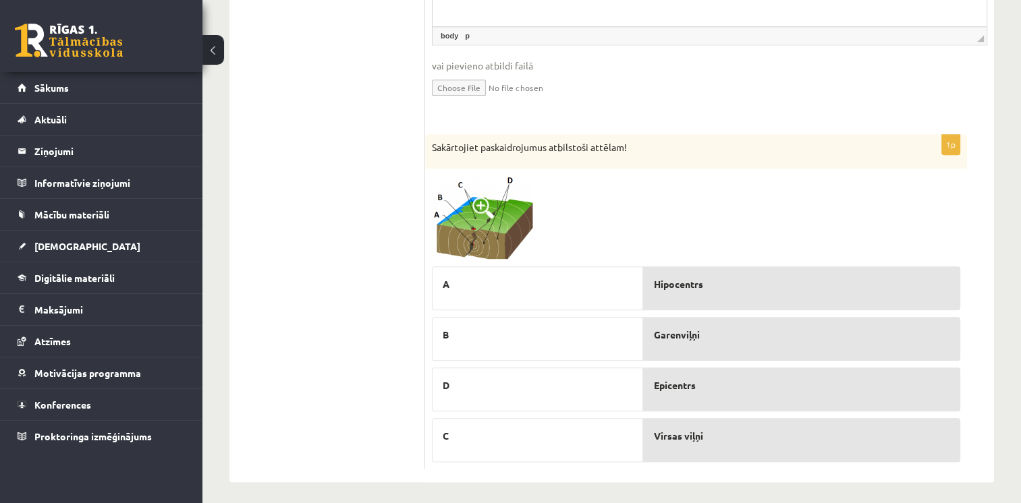
click at [471, 202] on img at bounding box center [482, 217] width 101 height 84
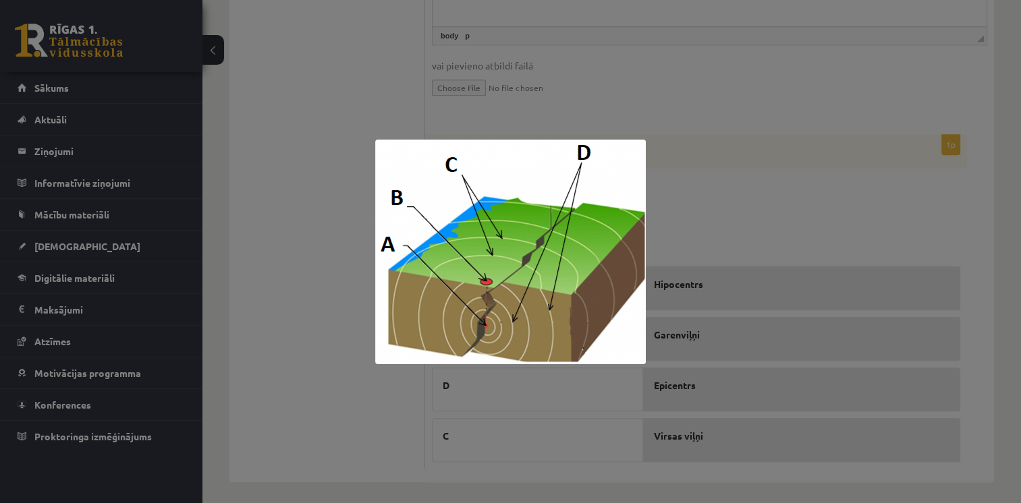
click at [337, 294] on div at bounding box center [510, 251] width 1021 height 503
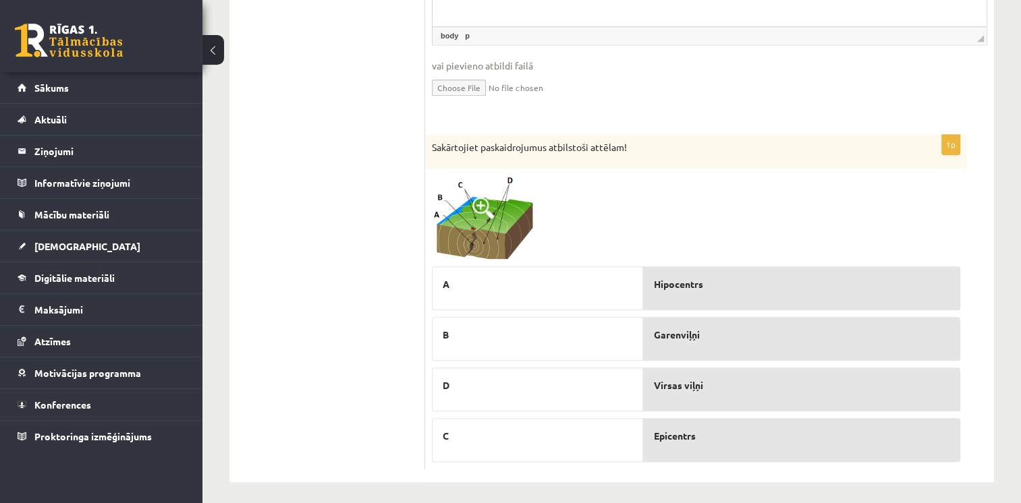
click at [485, 198] on span at bounding box center [483, 208] width 22 height 22
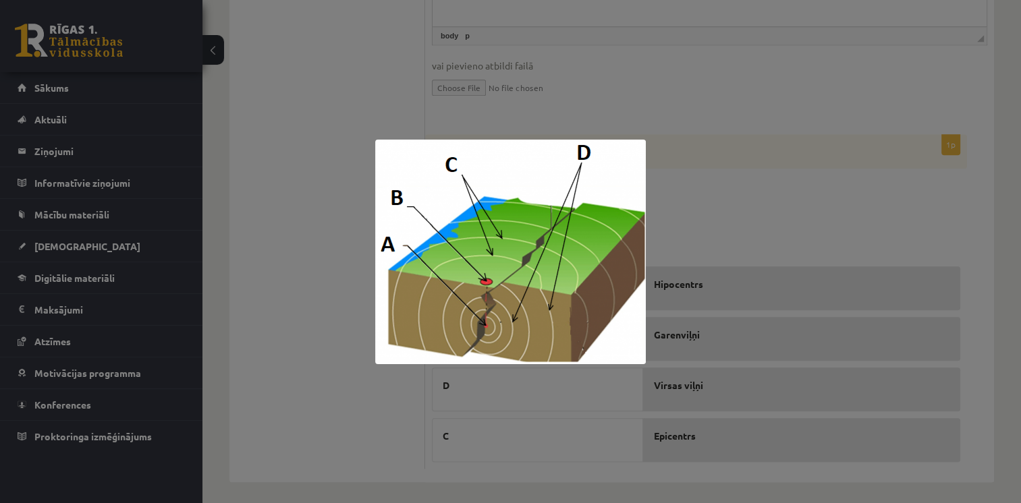
click at [675, 141] on div at bounding box center [510, 251] width 1021 height 503
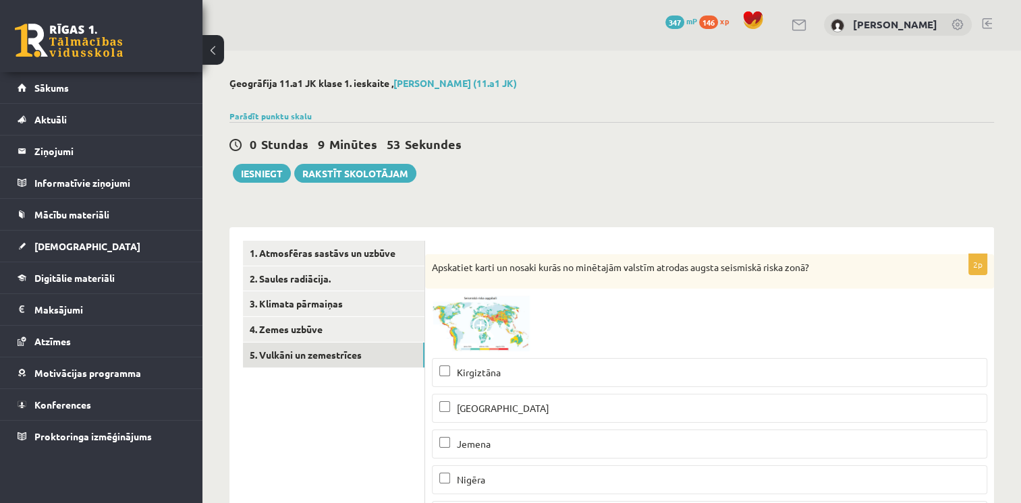
scroll to position [0, 0]
click at [253, 173] on button "Iesniegt" at bounding box center [262, 174] width 58 height 19
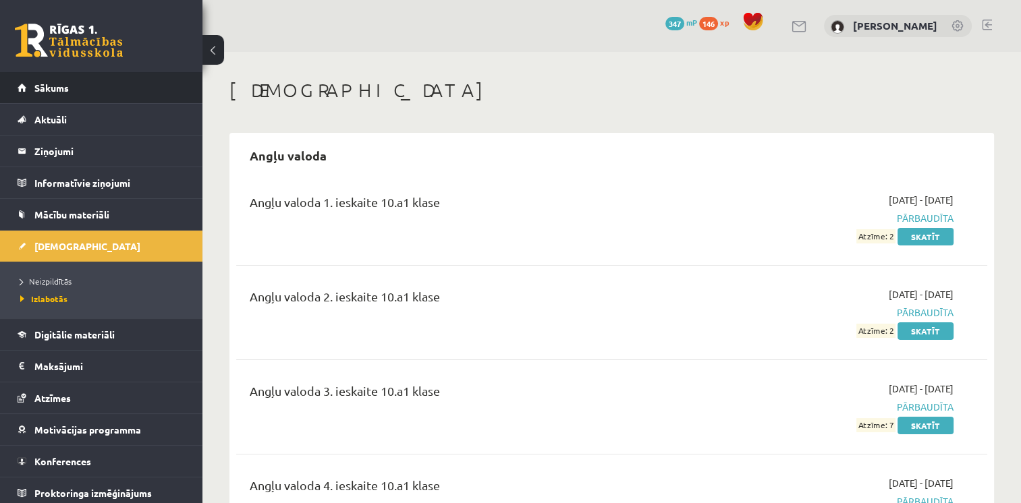
click at [11, 90] on li "Sākums" at bounding box center [101, 88] width 202 height 32
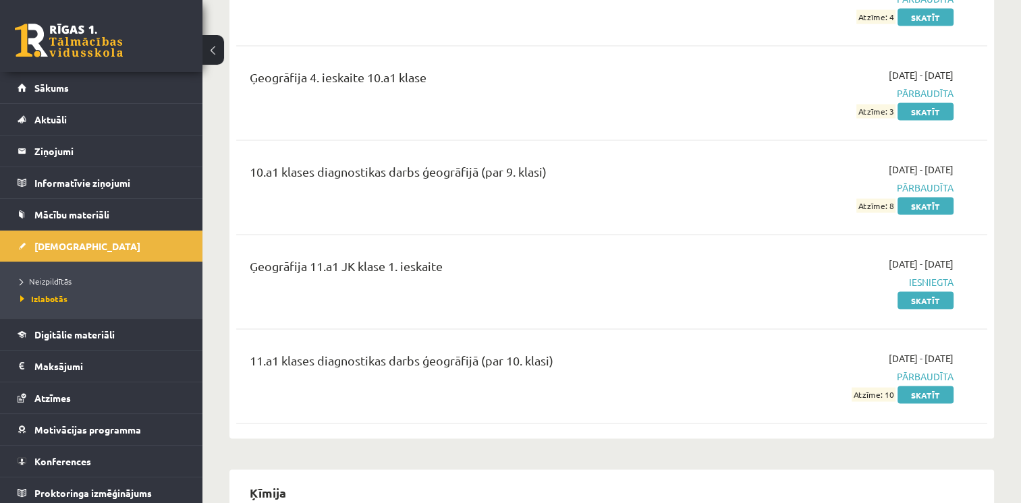
scroll to position [2699, 0]
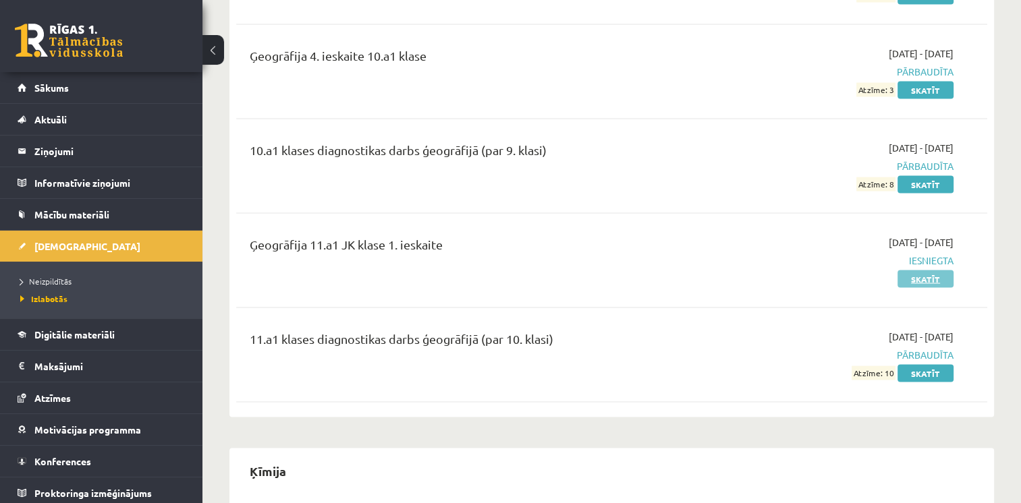
click at [912, 271] on link "Skatīt" at bounding box center [925, 280] width 56 height 18
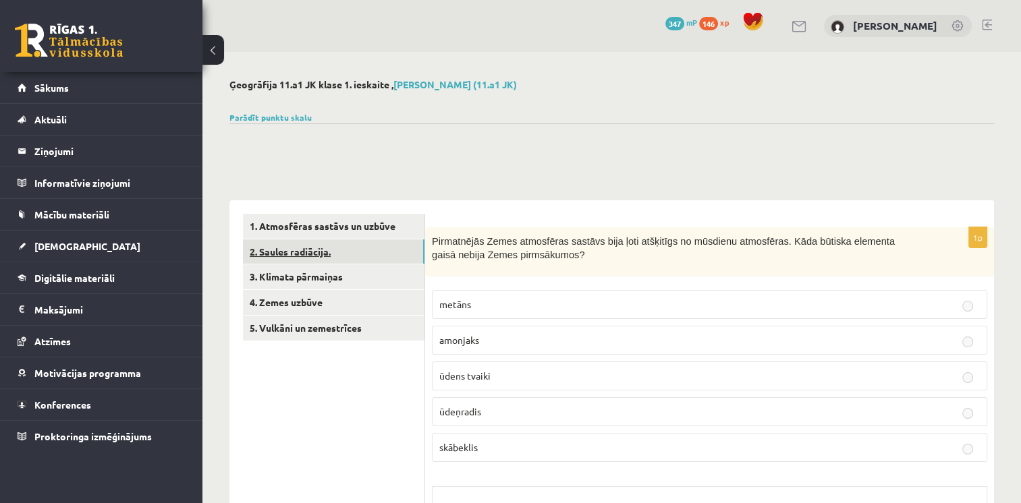
click at [286, 255] on link "2. Saules radiācija." at bounding box center [334, 252] width 182 height 25
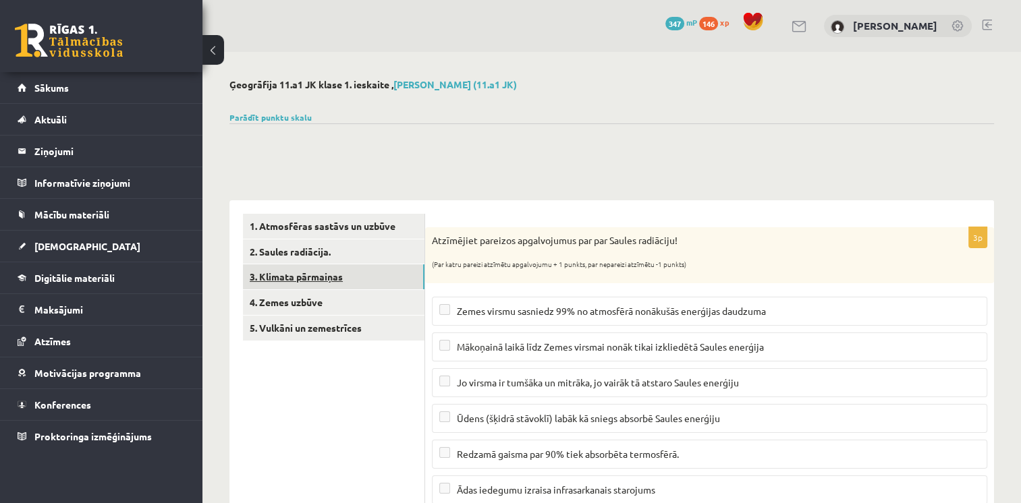
click at [294, 271] on link "3. Klimata pārmaiņas" at bounding box center [334, 277] width 182 height 25
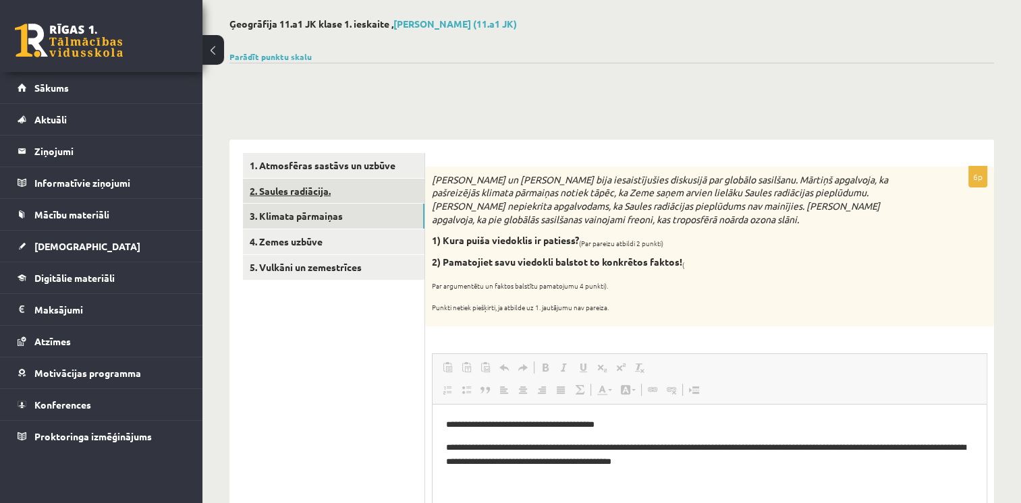
scroll to position [32, 0]
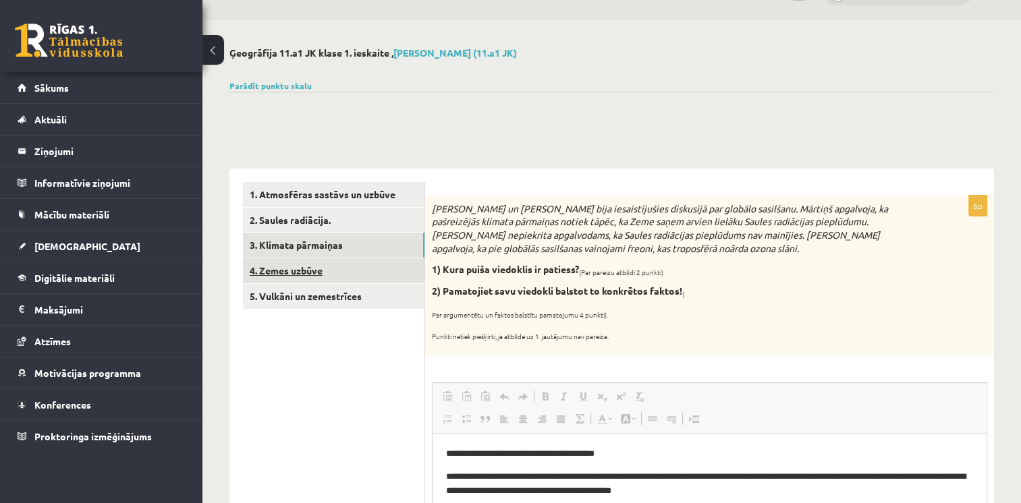
click at [327, 269] on link "4. Zemes uzbūve" at bounding box center [334, 270] width 182 height 25
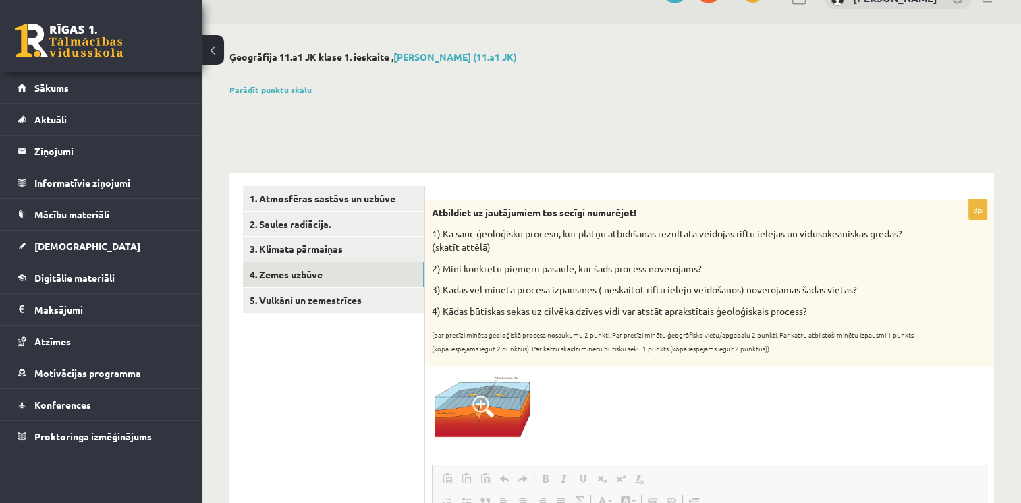
scroll to position [16, 0]
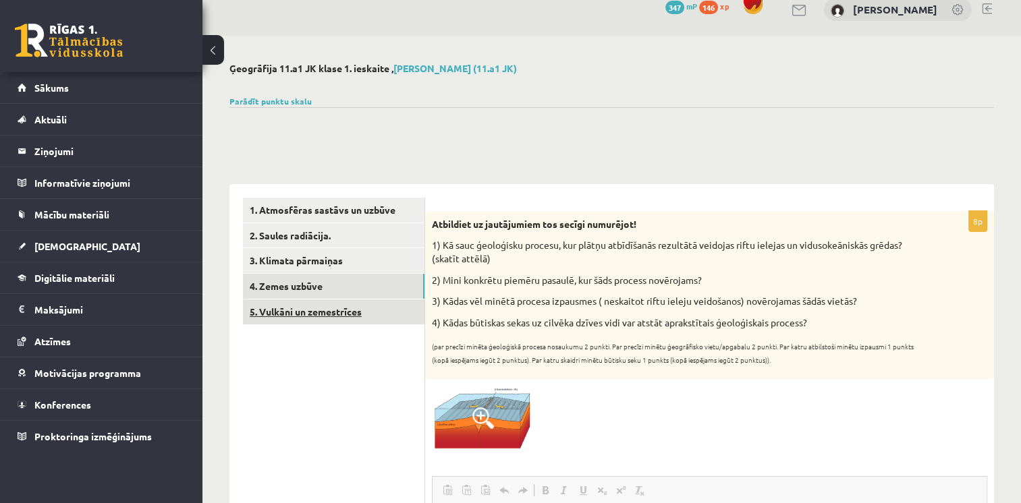
click at [304, 317] on link "5. Vulkāni un zemestrīces" at bounding box center [334, 312] width 182 height 25
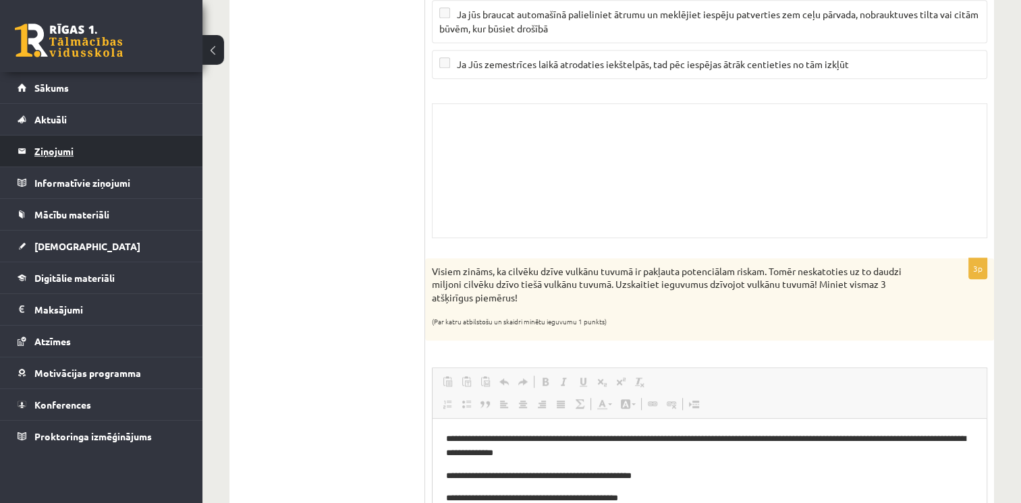
scroll to position [1072, 0]
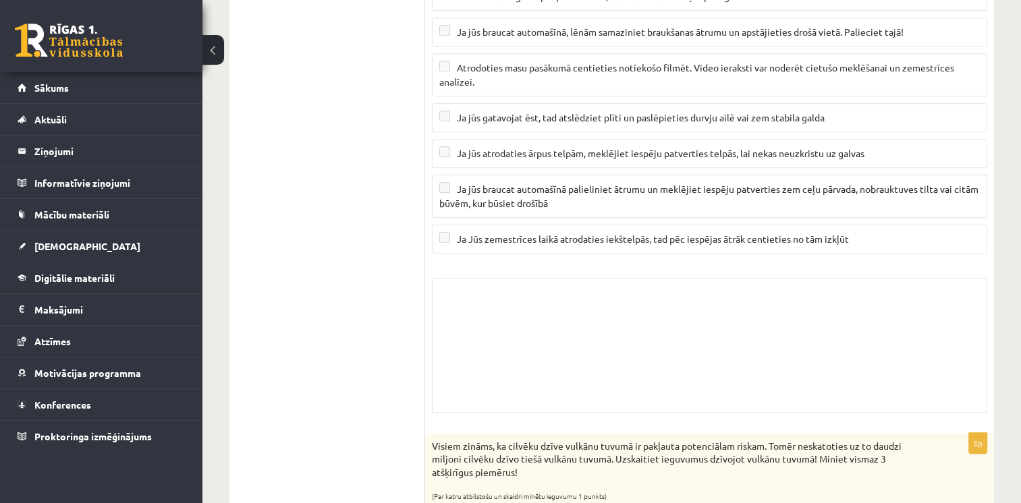
click at [63, 45] on link at bounding box center [69, 41] width 108 height 34
